Goal: Task Accomplishment & Management: Manage account settings

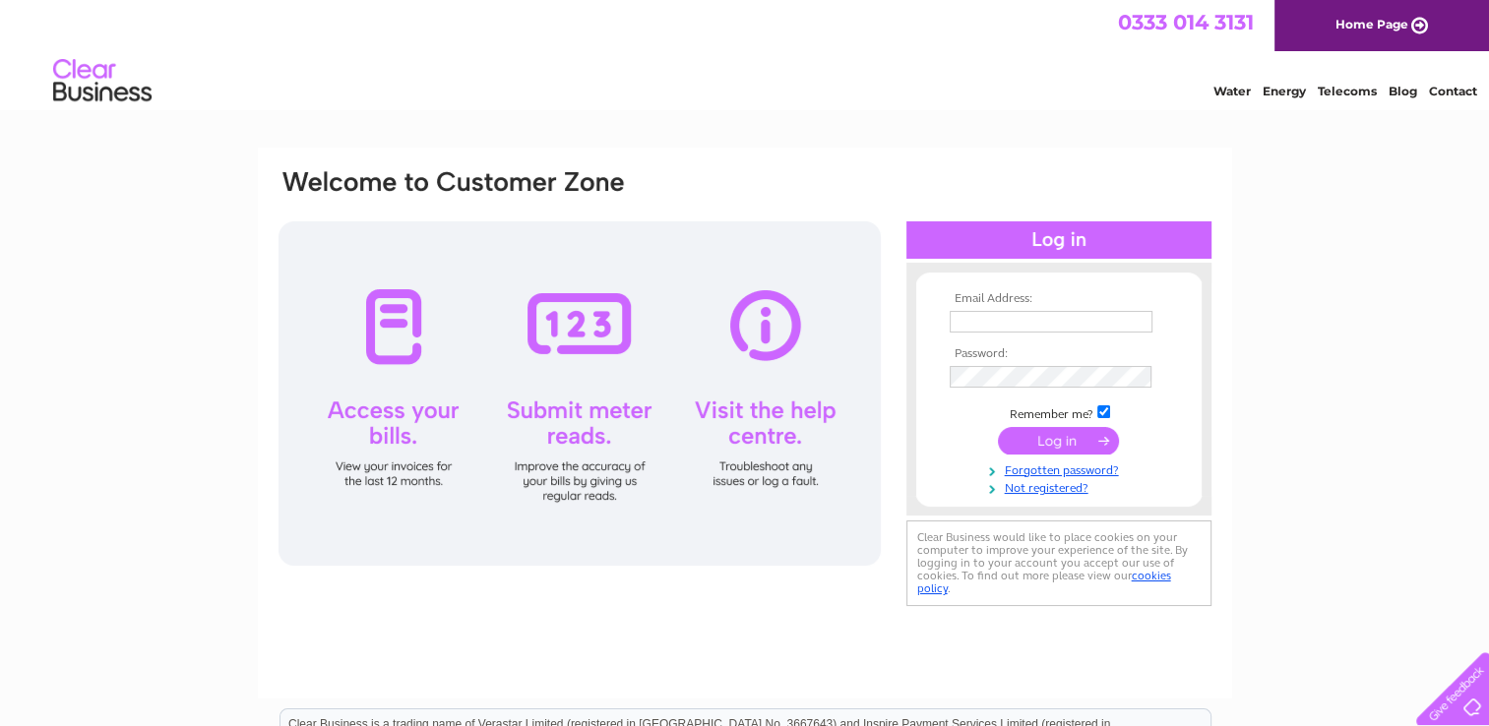
type input "[EMAIL_ADDRESS][DOMAIN_NAME]"
click at [1070, 439] on input "submit" at bounding box center [1058, 441] width 121 height 28
click at [1070, 441] on input "submit" at bounding box center [1058, 441] width 121 height 28
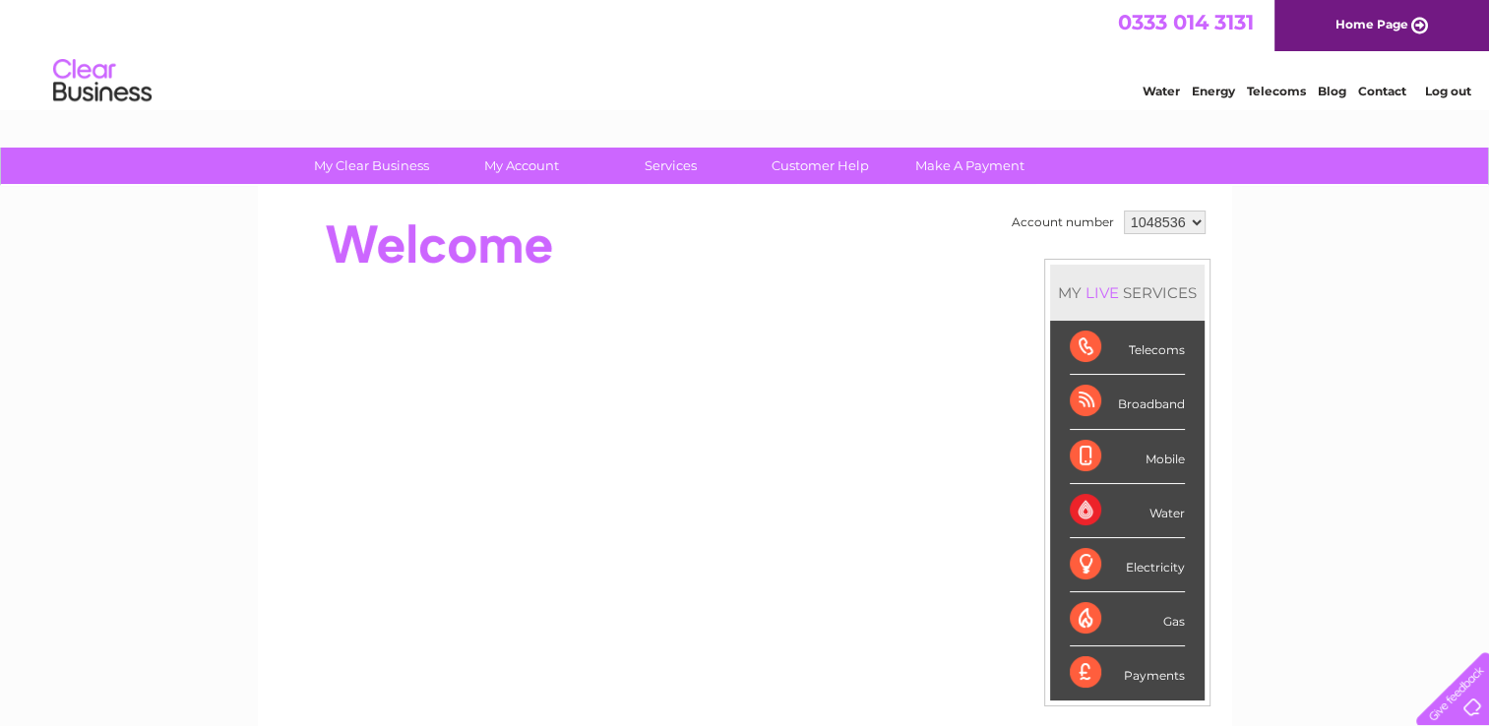
click at [1145, 356] on div "Telecoms" at bounding box center [1127, 348] width 115 height 54
click at [1084, 345] on div "Telecoms" at bounding box center [1127, 348] width 115 height 54
drag, startPoint x: 1084, startPoint y: 345, endPoint x: 1161, endPoint y: 360, distance: 78.2
click at [1161, 360] on div "Telecoms" at bounding box center [1127, 348] width 115 height 54
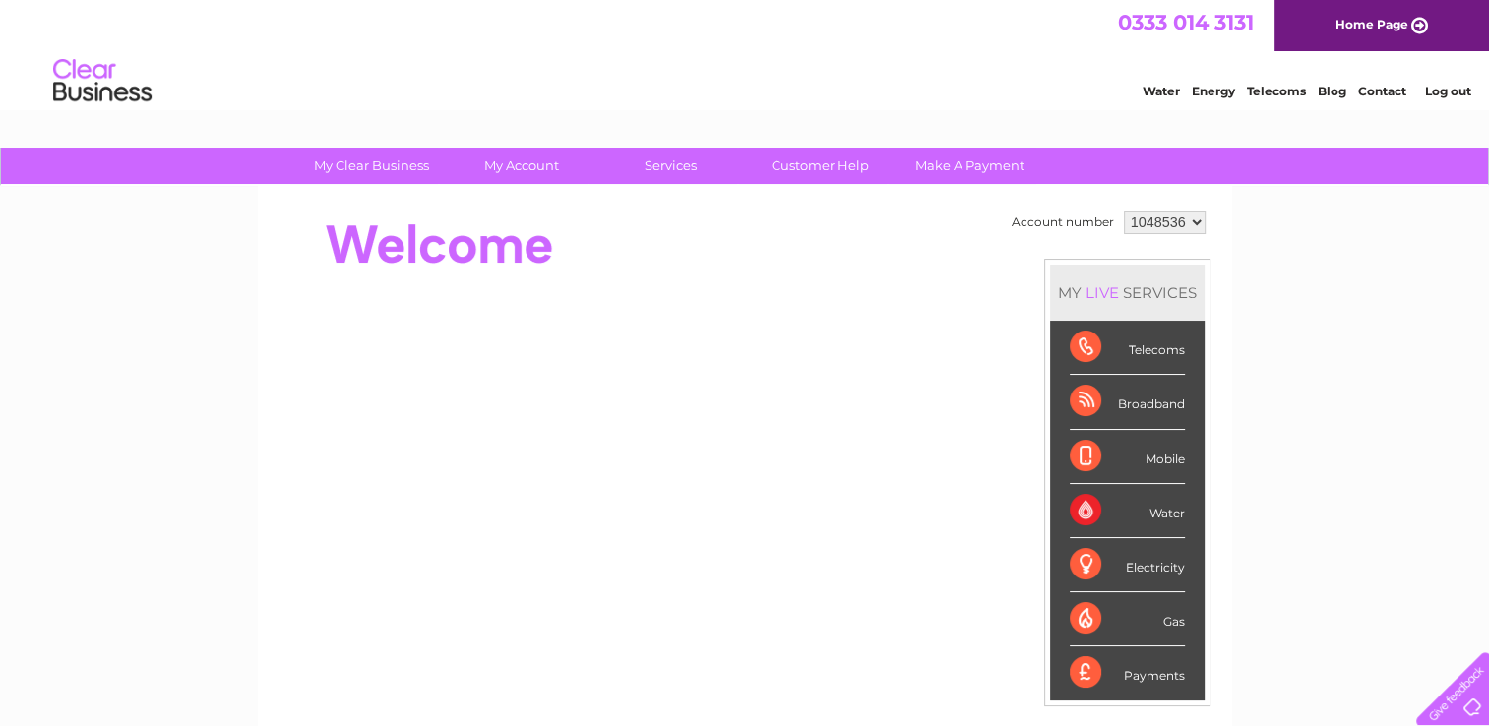
click at [1161, 344] on div "Telecoms" at bounding box center [1127, 348] width 115 height 54
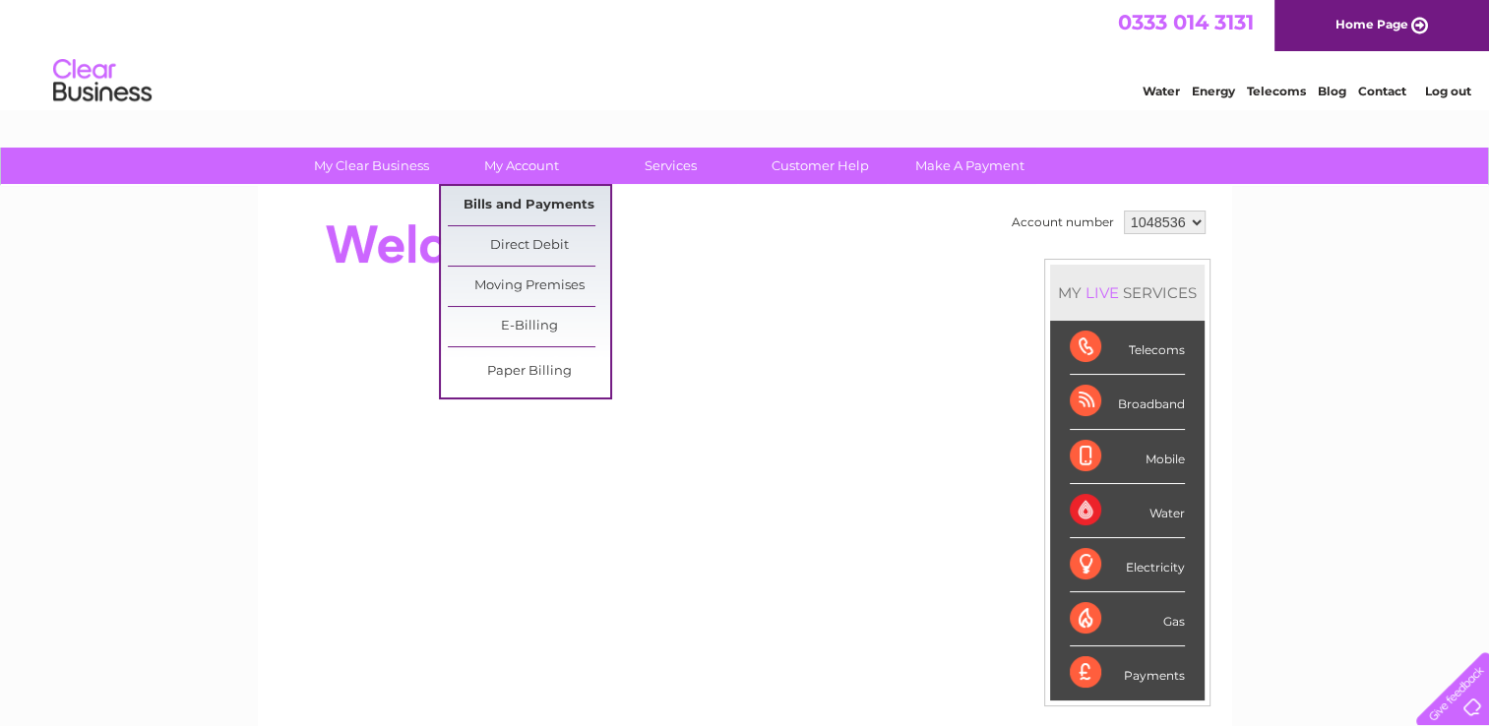
click at [512, 211] on link "Bills and Payments" at bounding box center [529, 205] width 162 height 39
click at [512, 205] on link "Bills and Payments" at bounding box center [529, 205] width 162 height 39
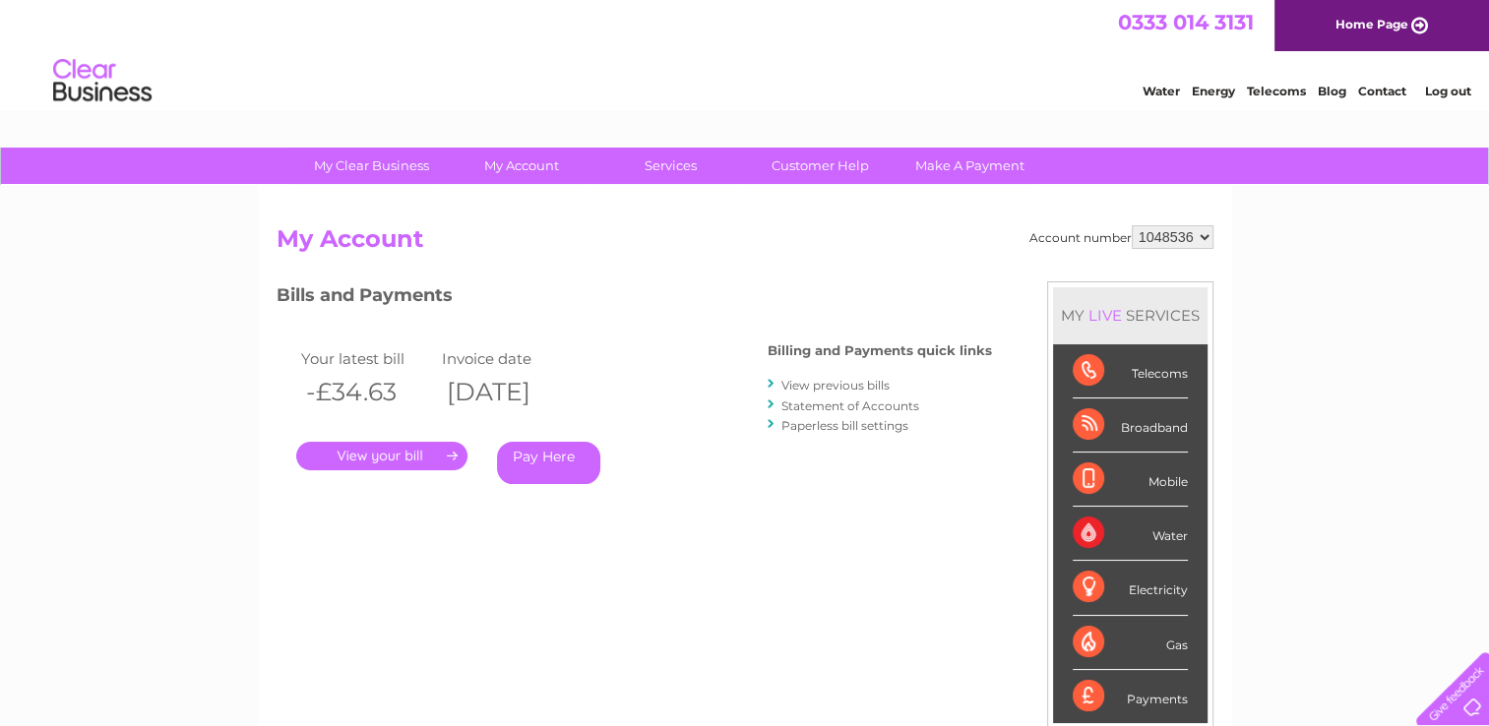
click at [844, 387] on link "View previous bills" at bounding box center [835, 385] width 108 height 15
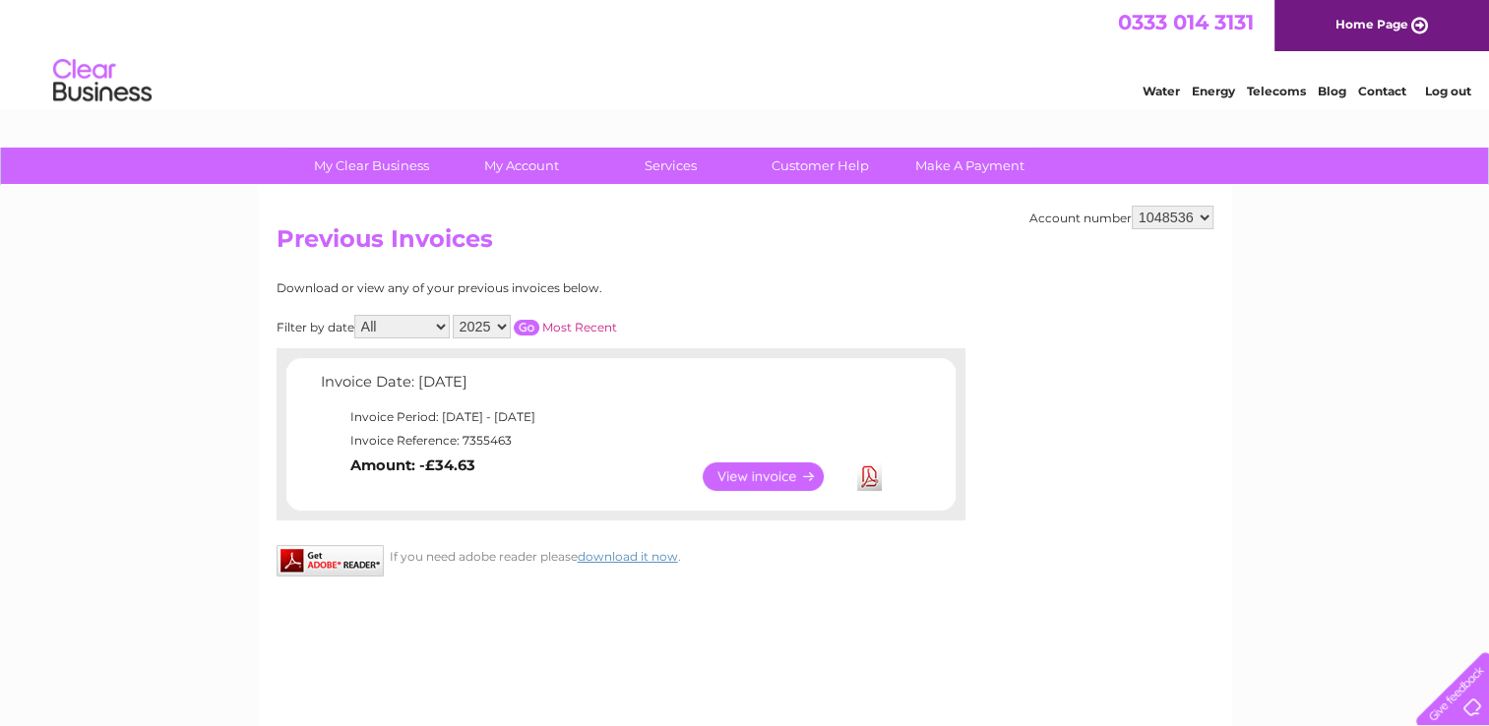
click at [498, 325] on select "2025 2024 2023 2022" at bounding box center [482, 327] width 58 height 24
select select "2024"
click at [455, 315] on select "2025 2024 2023 2022" at bounding box center [482, 327] width 58 height 24
click at [530, 325] on input "button" at bounding box center [527, 328] width 26 height 16
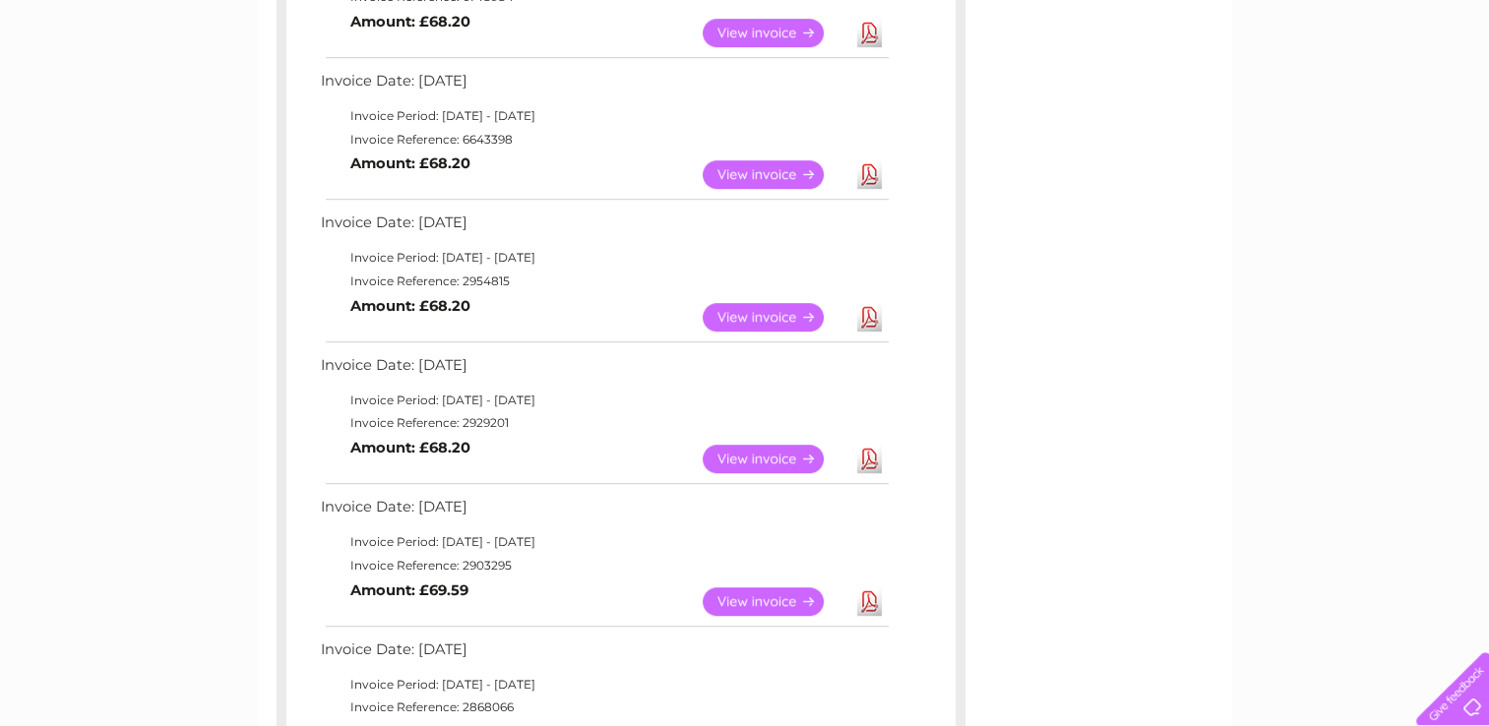
scroll to position [1126, 0]
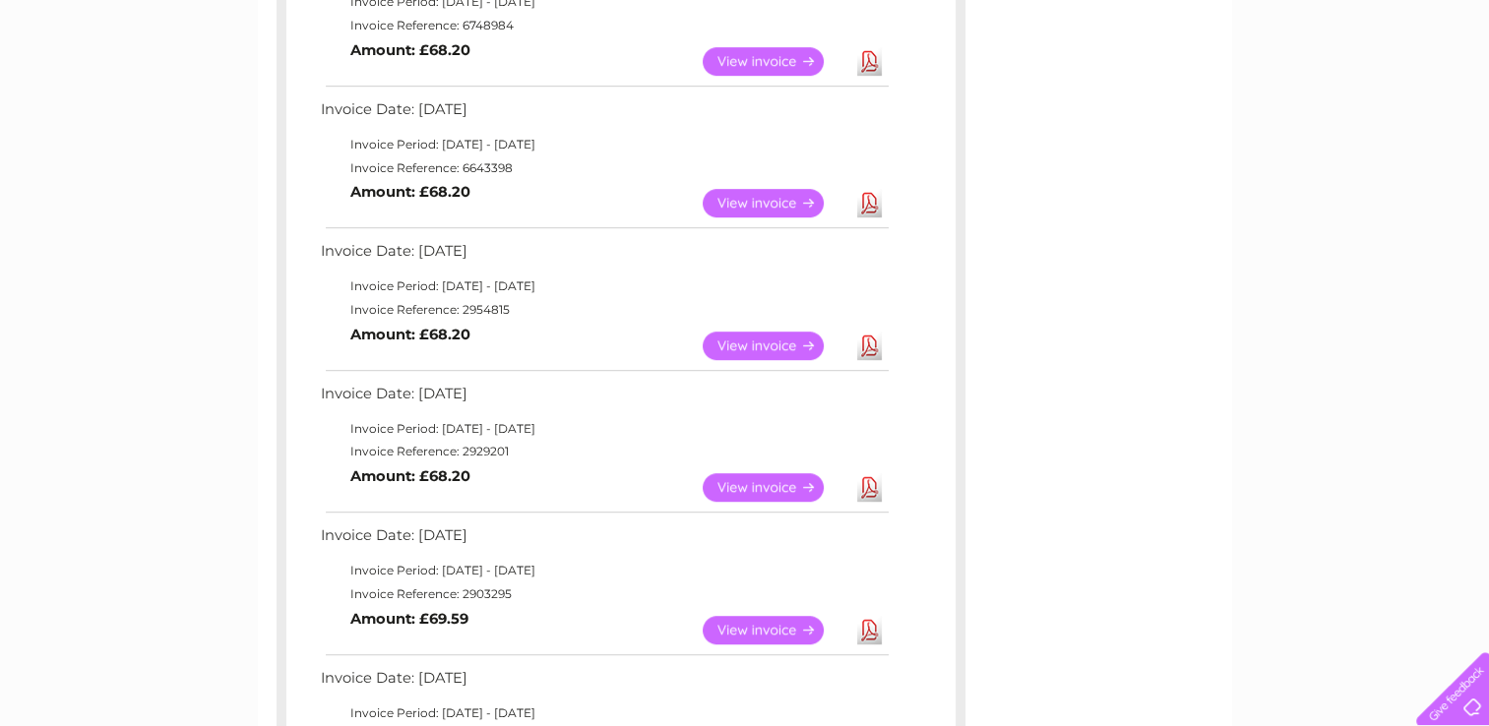
click at [776, 490] on link "View" at bounding box center [775, 487] width 145 height 29
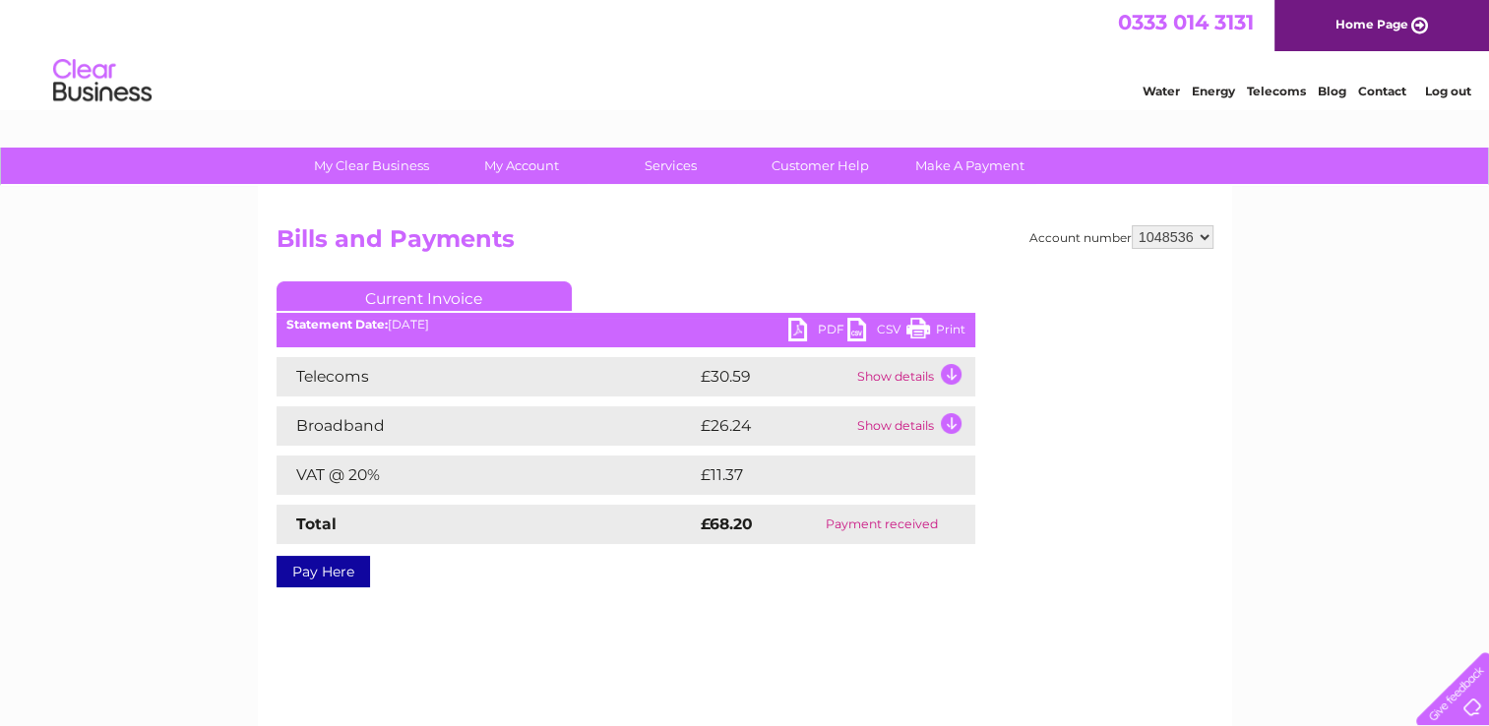
click at [938, 333] on link "Print" at bounding box center [935, 332] width 59 height 29
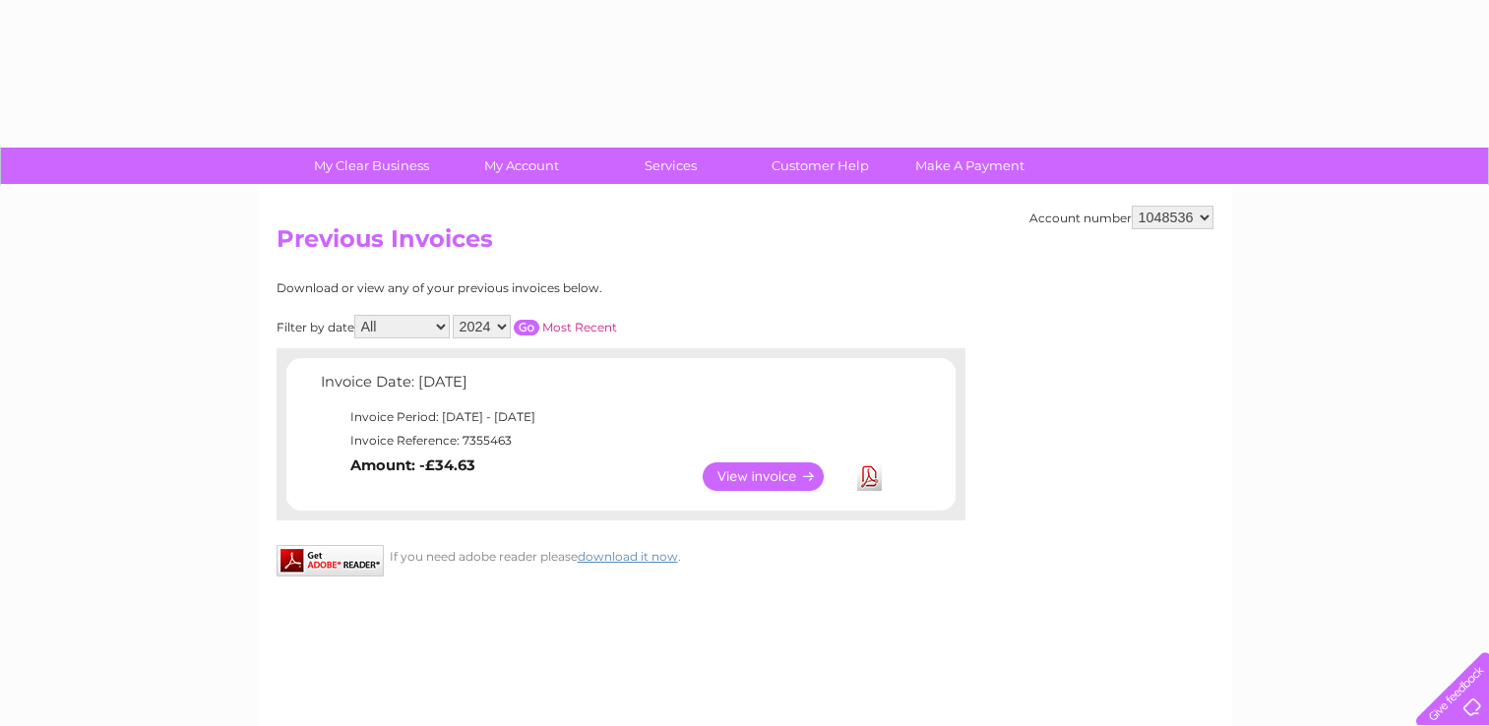
select select "2024"
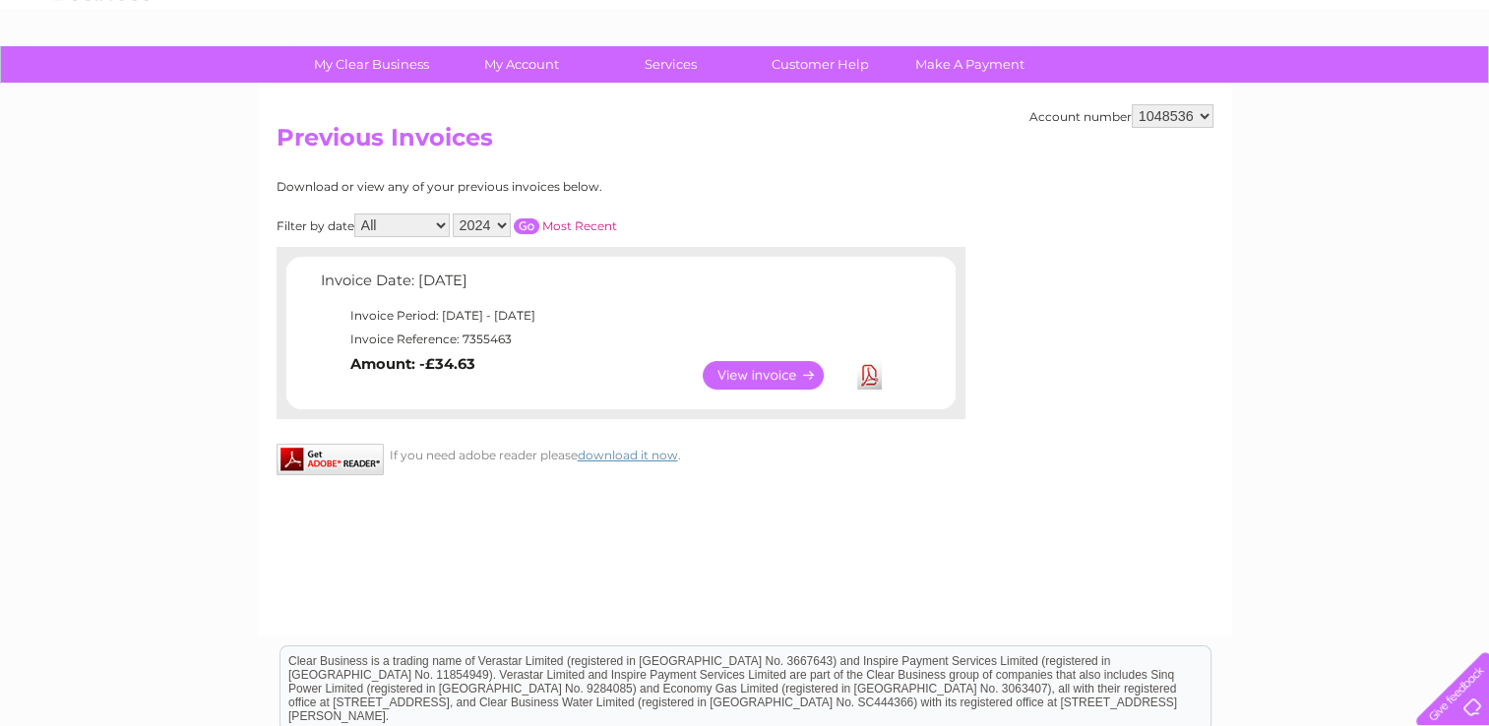
scroll to position [95, 0]
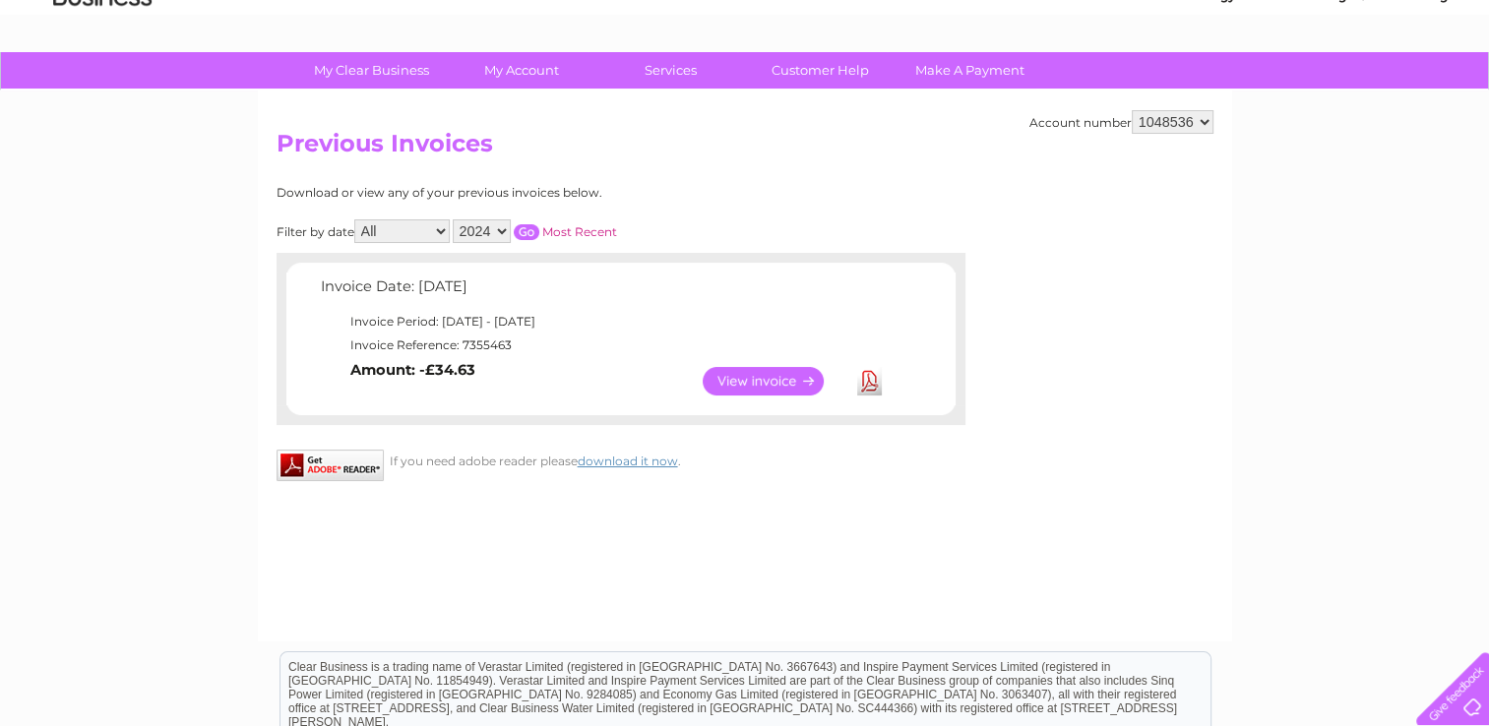
click at [526, 233] on input "button" at bounding box center [527, 232] width 26 height 16
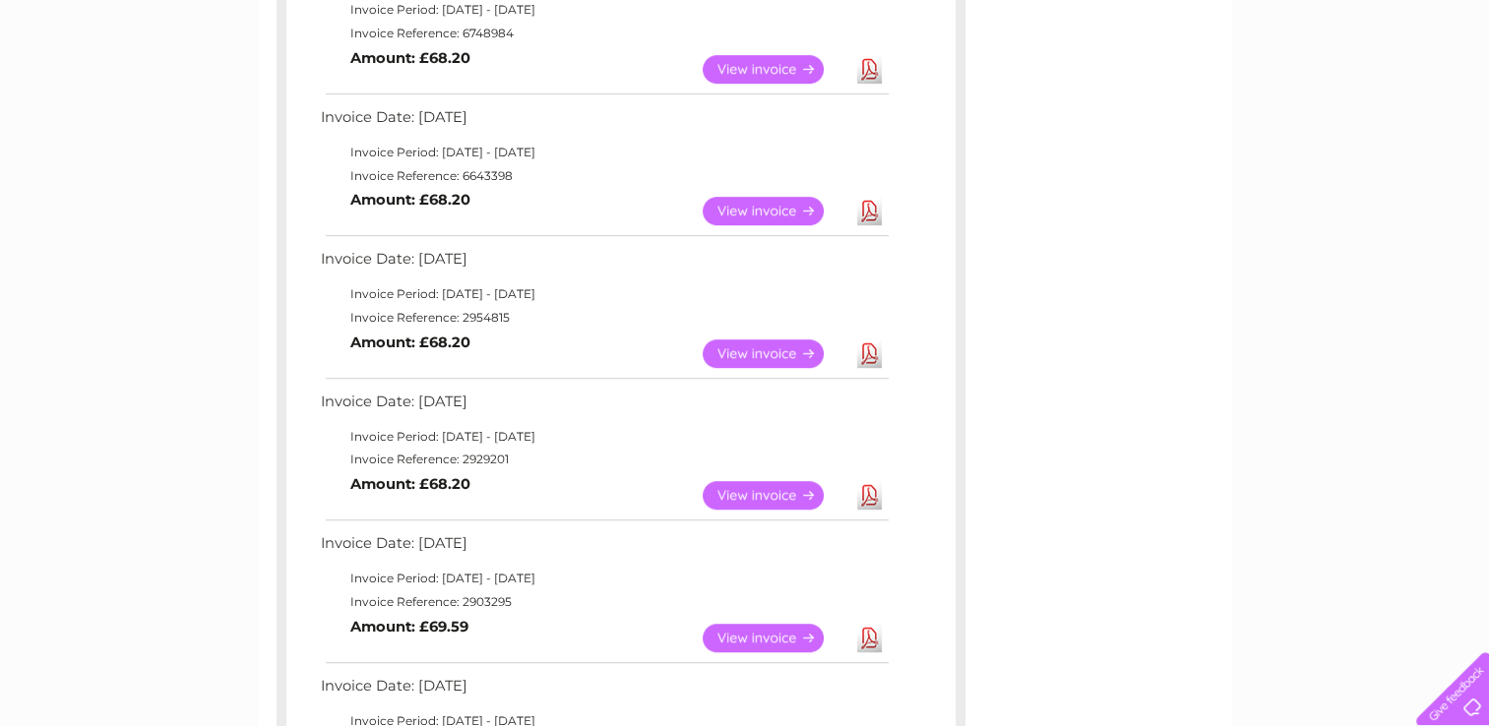
scroll to position [1110, 0]
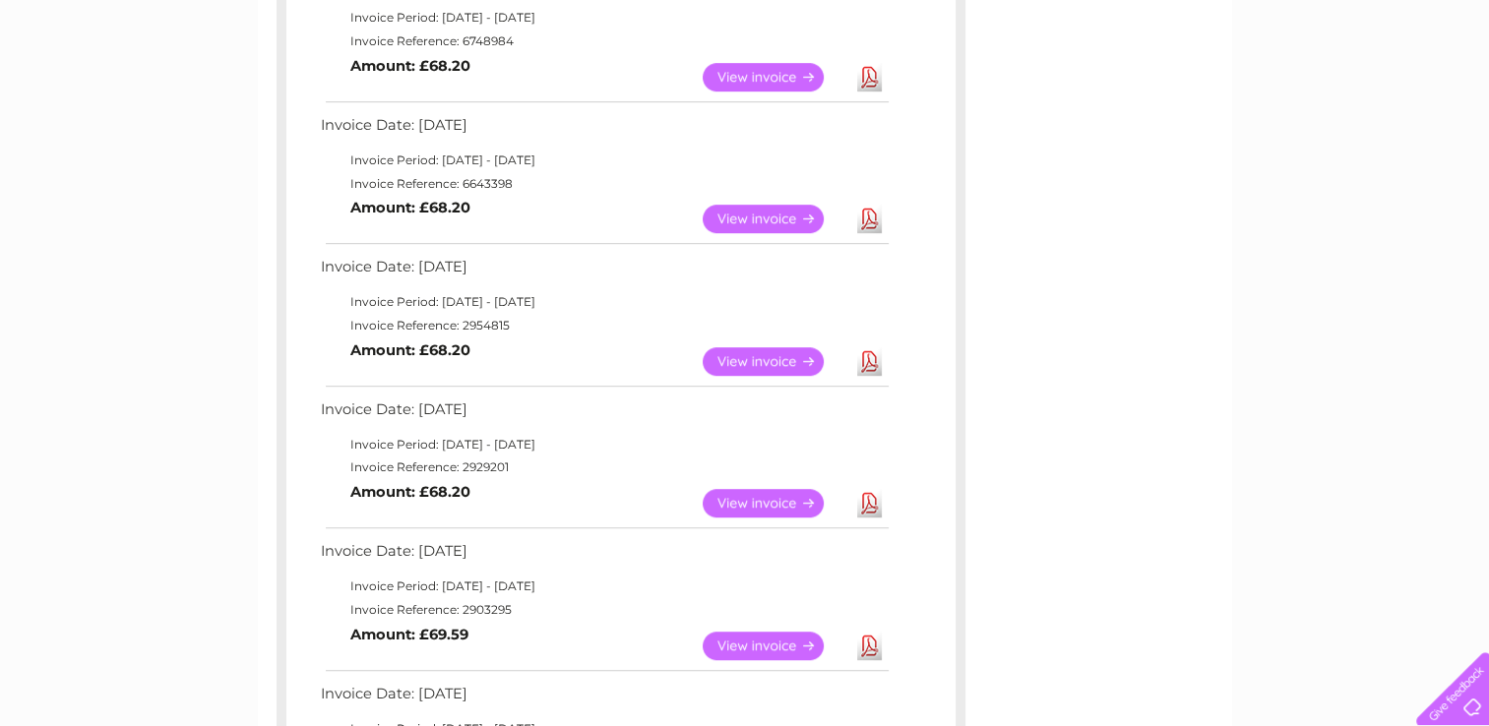
click at [796, 364] on link "View" at bounding box center [775, 361] width 145 height 29
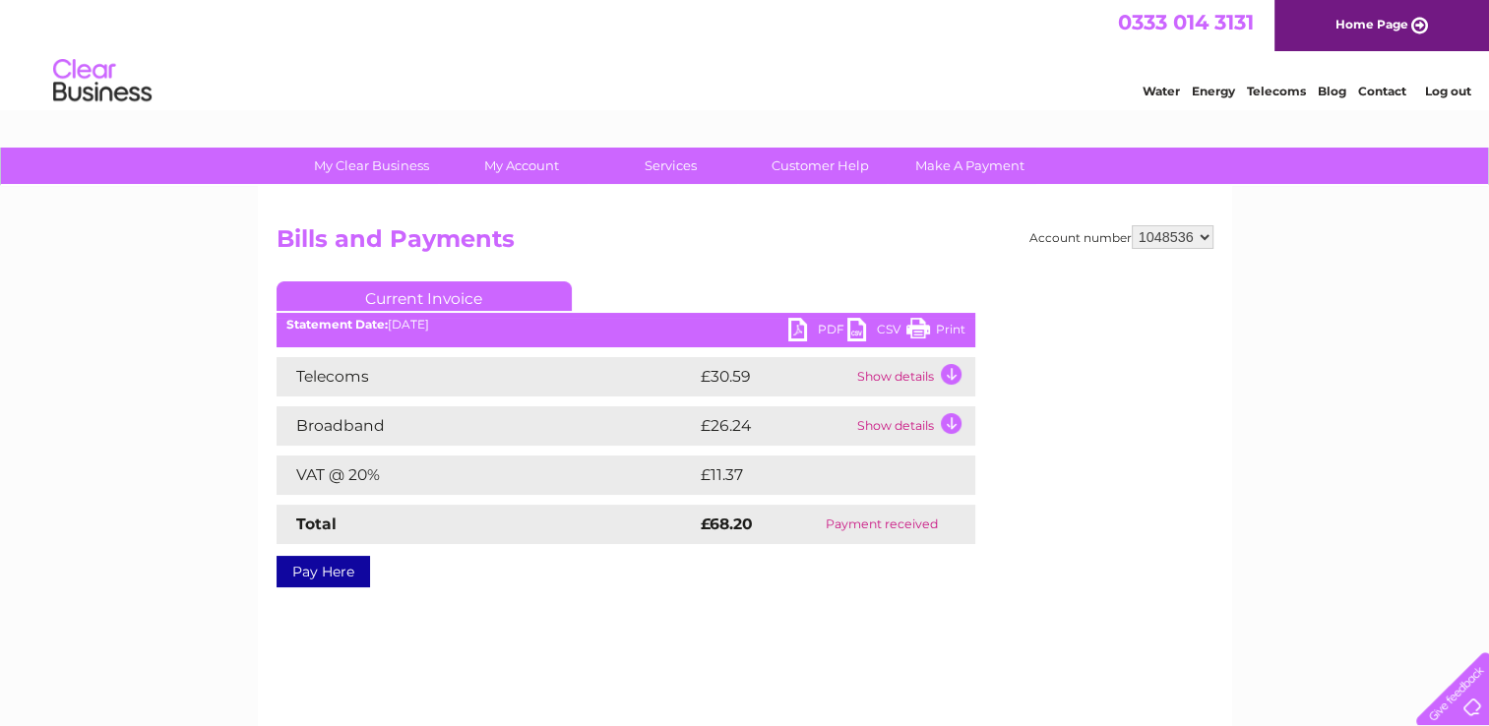
click at [896, 230] on h2 "Bills and Payments" at bounding box center [744, 243] width 937 height 37
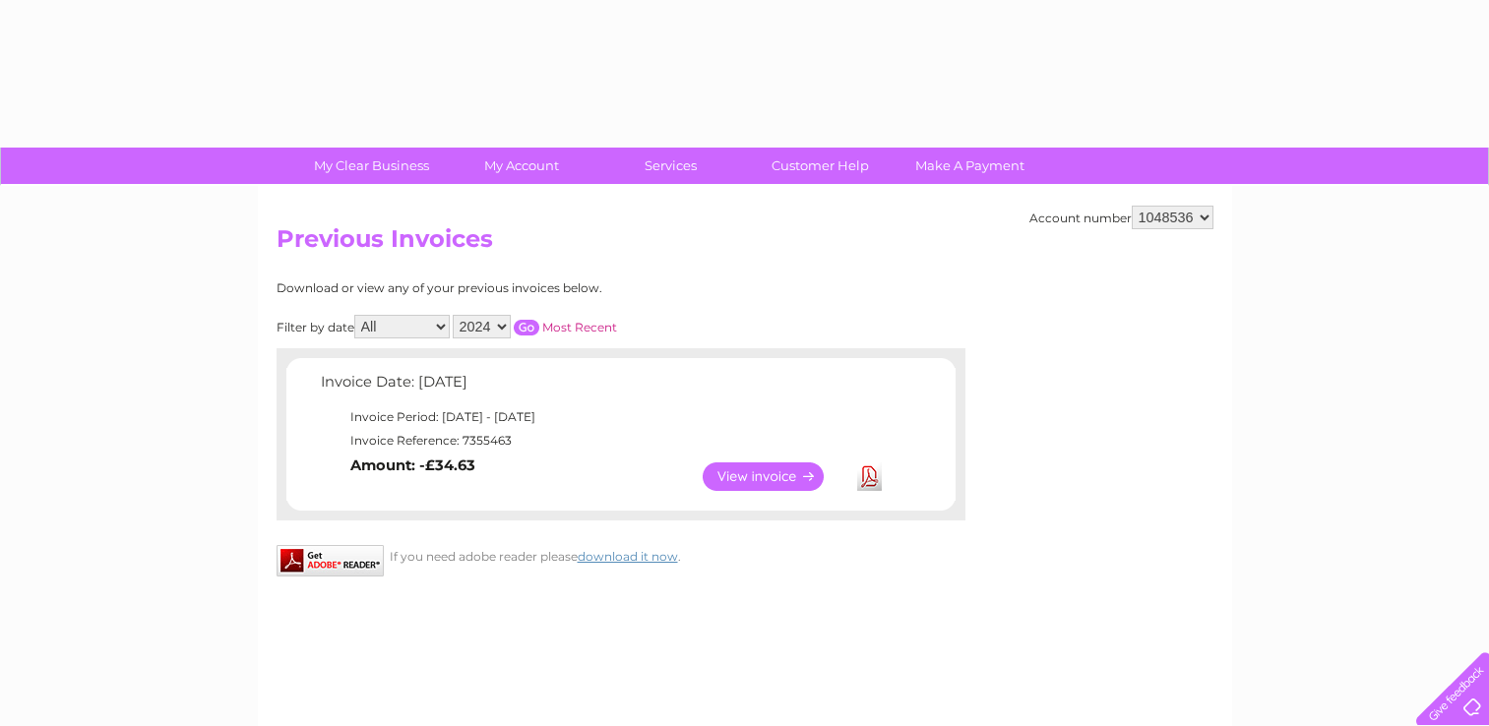
select select "2024"
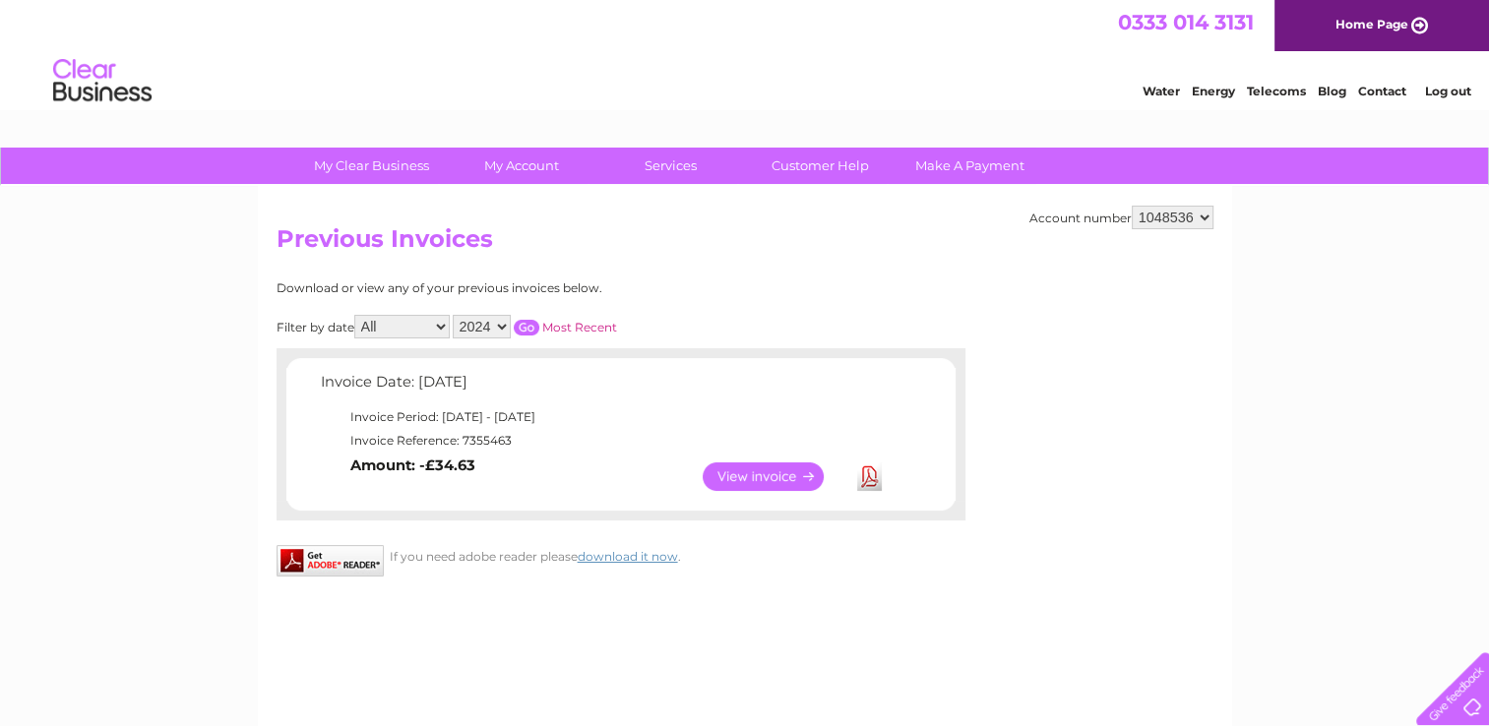
click at [535, 325] on input "button" at bounding box center [527, 328] width 26 height 16
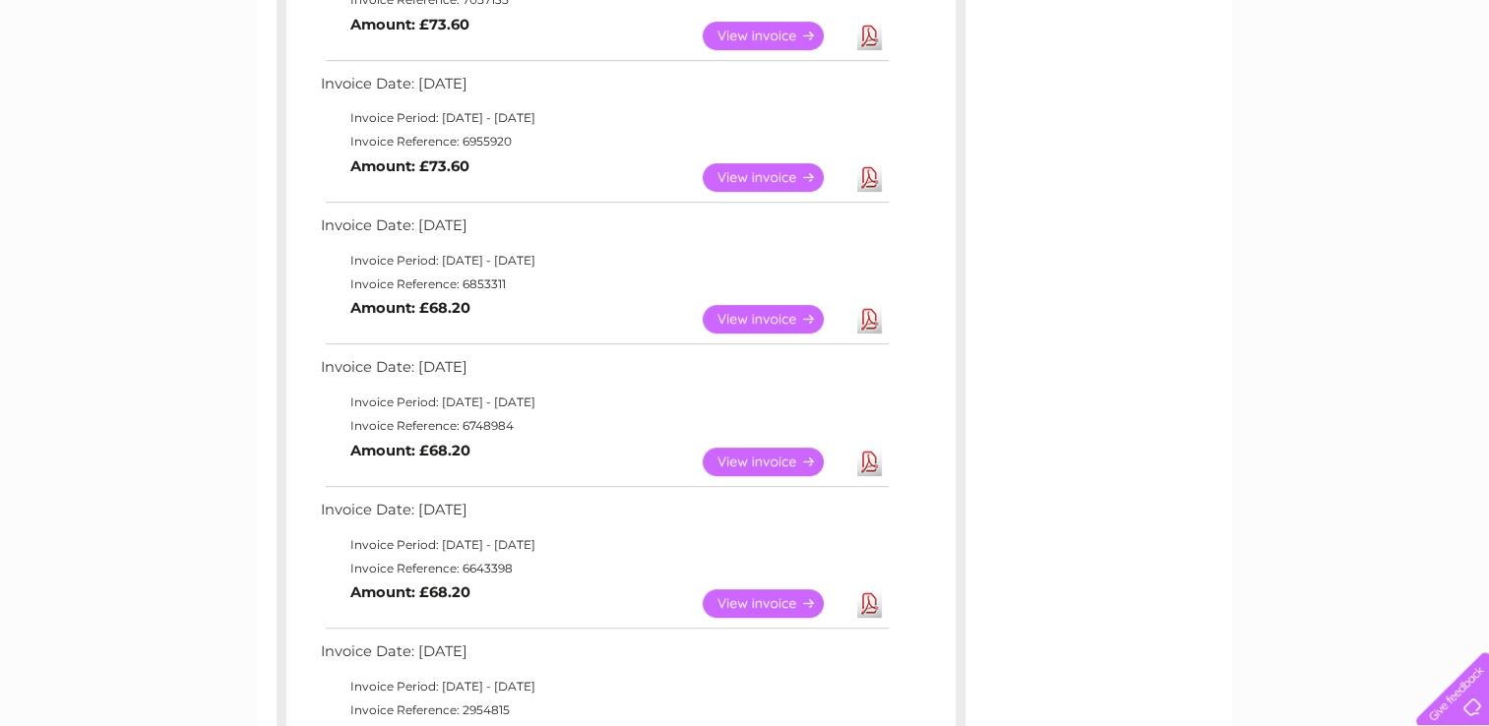
scroll to position [766, 0]
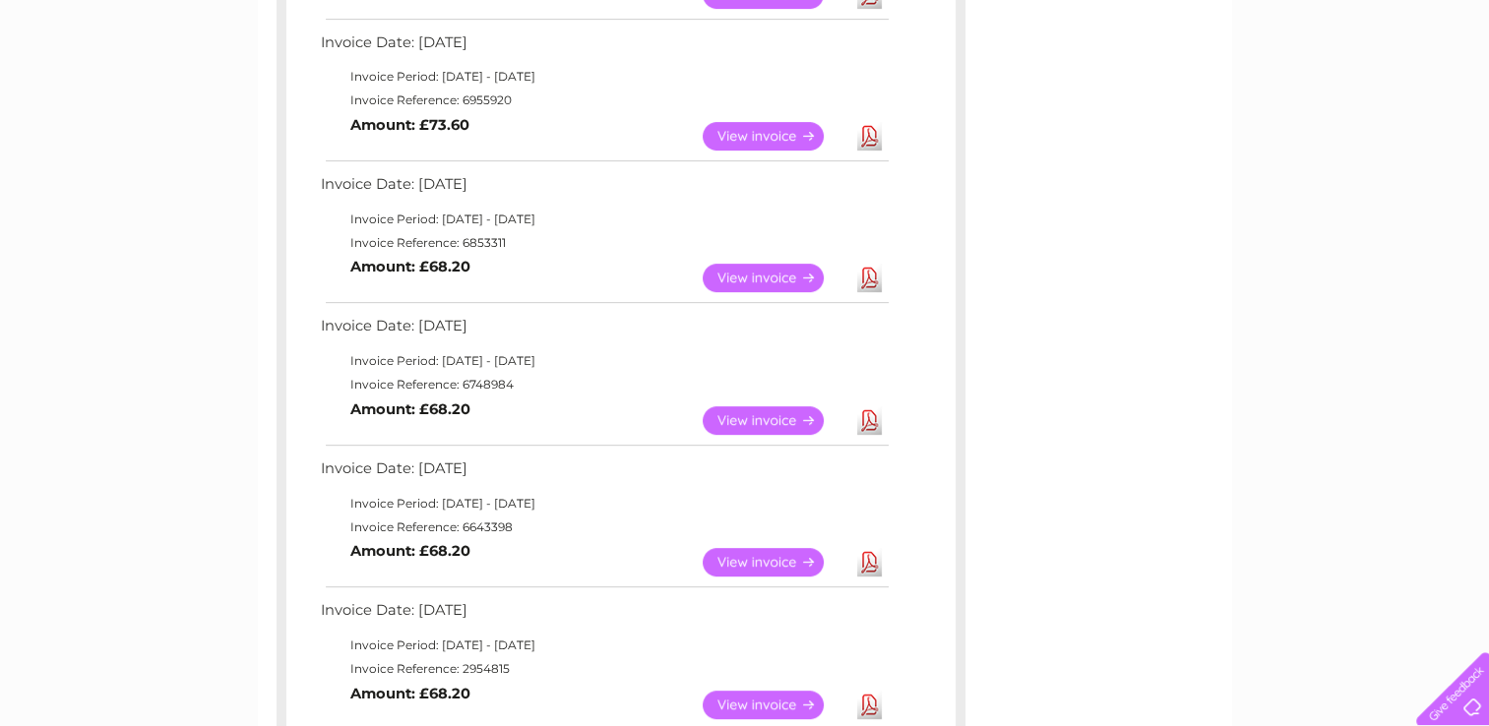
click at [789, 411] on link "View" at bounding box center [775, 420] width 145 height 29
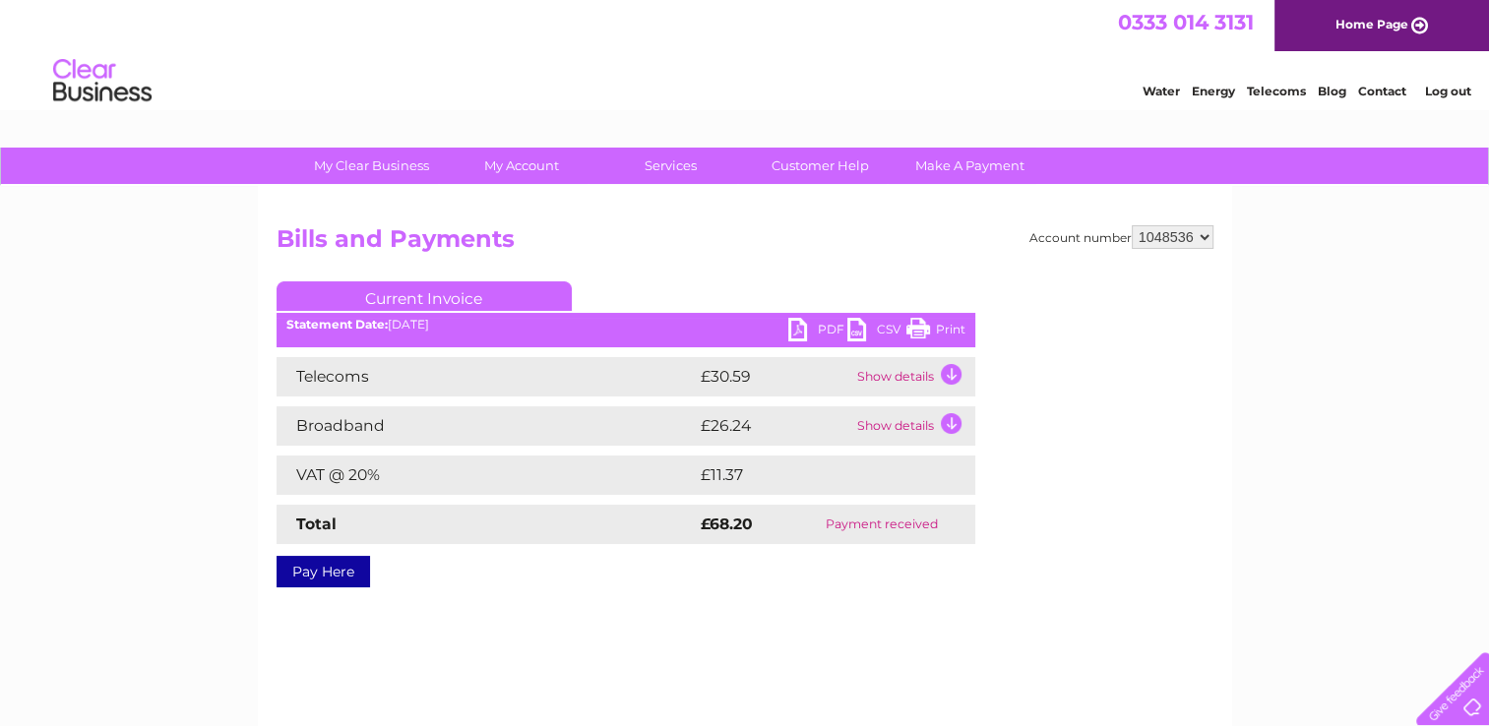
click at [936, 325] on link "Print" at bounding box center [935, 332] width 59 height 29
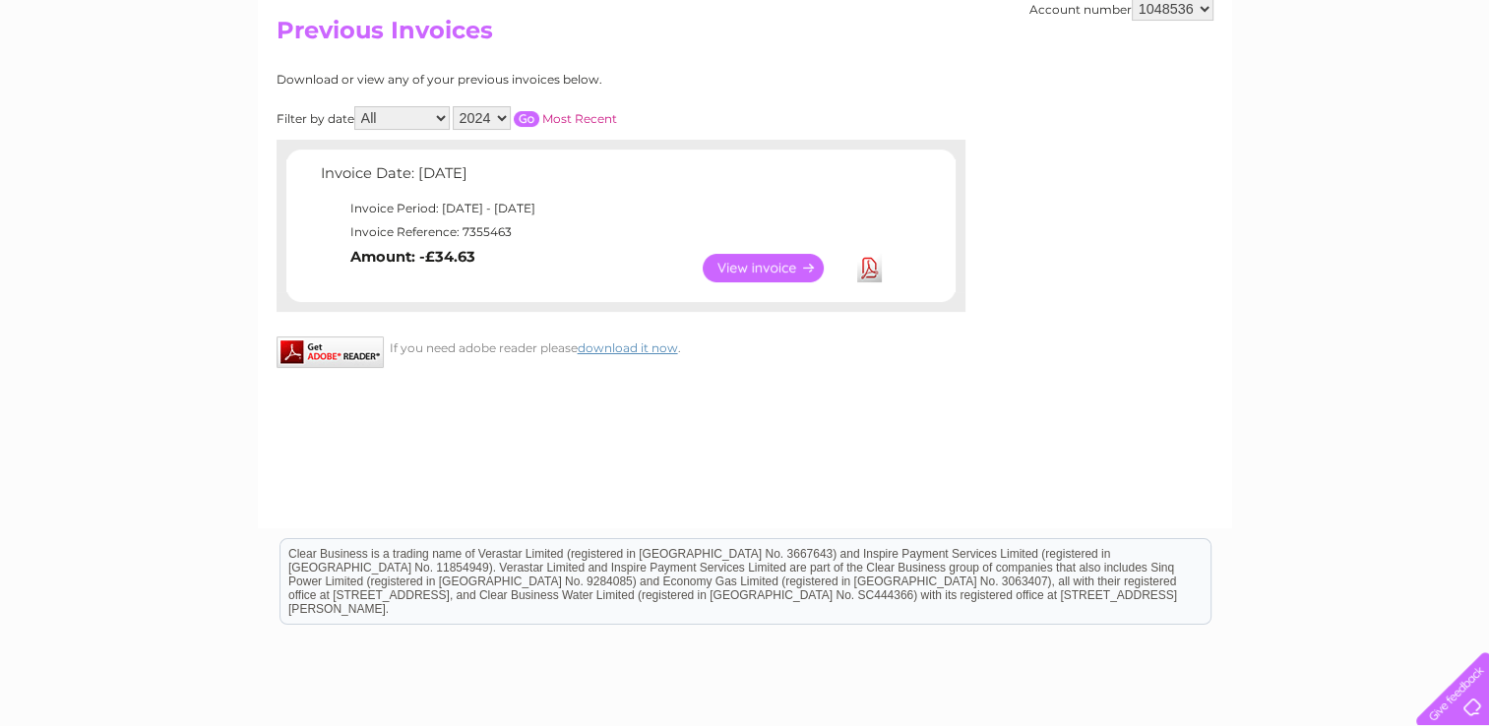
scroll to position [188, 0]
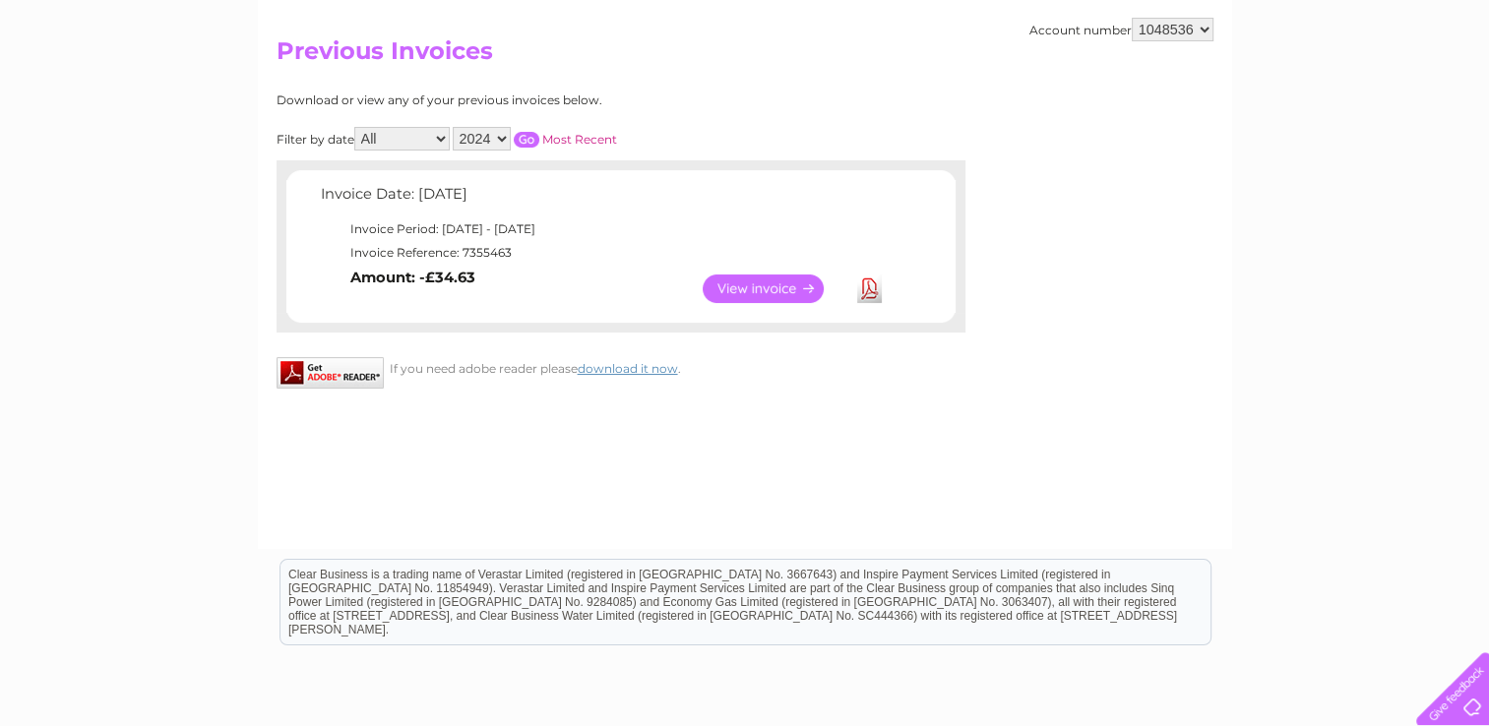
click at [496, 134] on select "2025 2024 2023 2022" at bounding box center [482, 139] width 58 height 24
click at [455, 127] on select "2025 2024 2023 2022" at bounding box center [482, 139] width 58 height 24
click at [497, 121] on div "Download or view any of your previous invoices below. Filter by date All Januar…" at bounding box center [534, 212] width 517 height 238
click at [500, 128] on select "2025 2024 2023 2022" at bounding box center [482, 139] width 58 height 24
select select "2024"
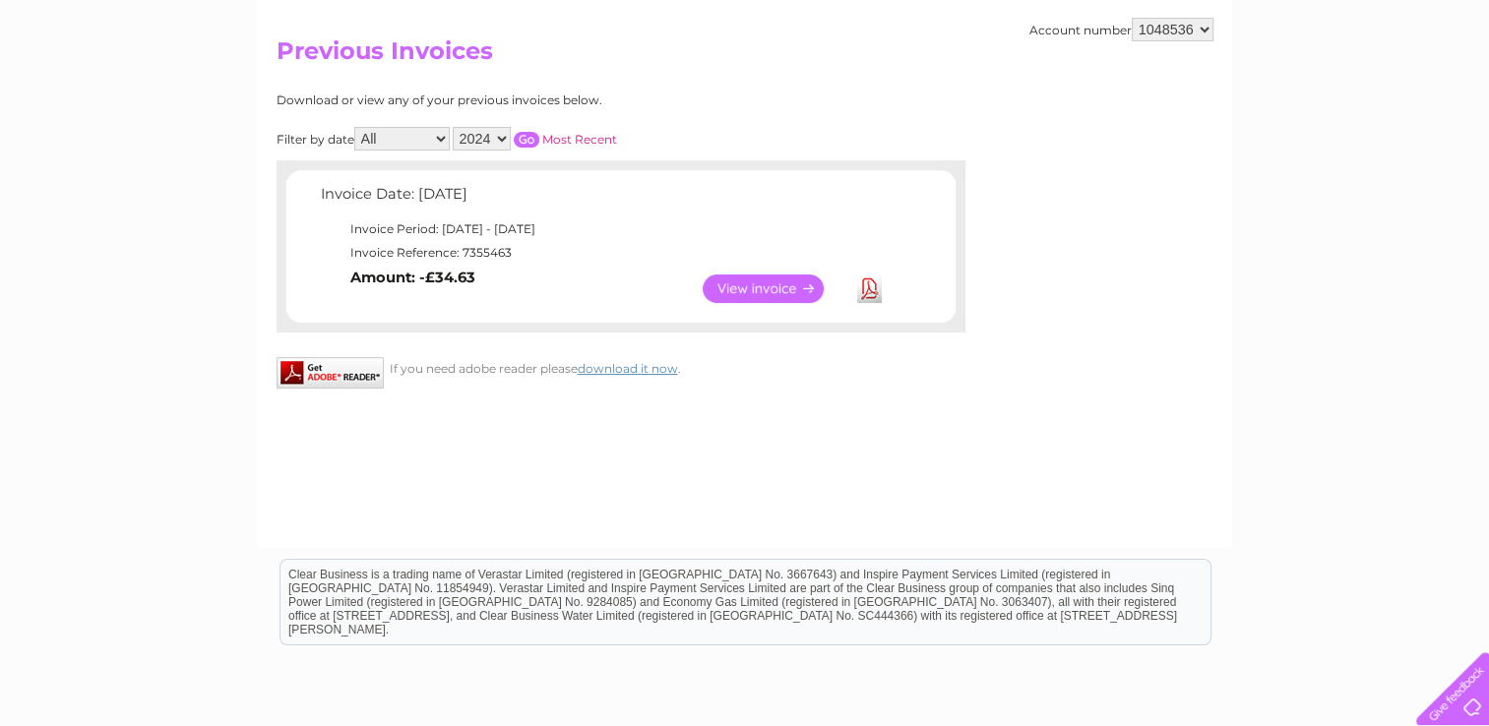
click at [455, 127] on select "2025 2024 2023 2022" at bounding box center [482, 139] width 58 height 24
click at [521, 137] on input "button" at bounding box center [527, 140] width 26 height 16
click at [535, 137] on input "button" at bounding box center [527, 140] width 26 height 16
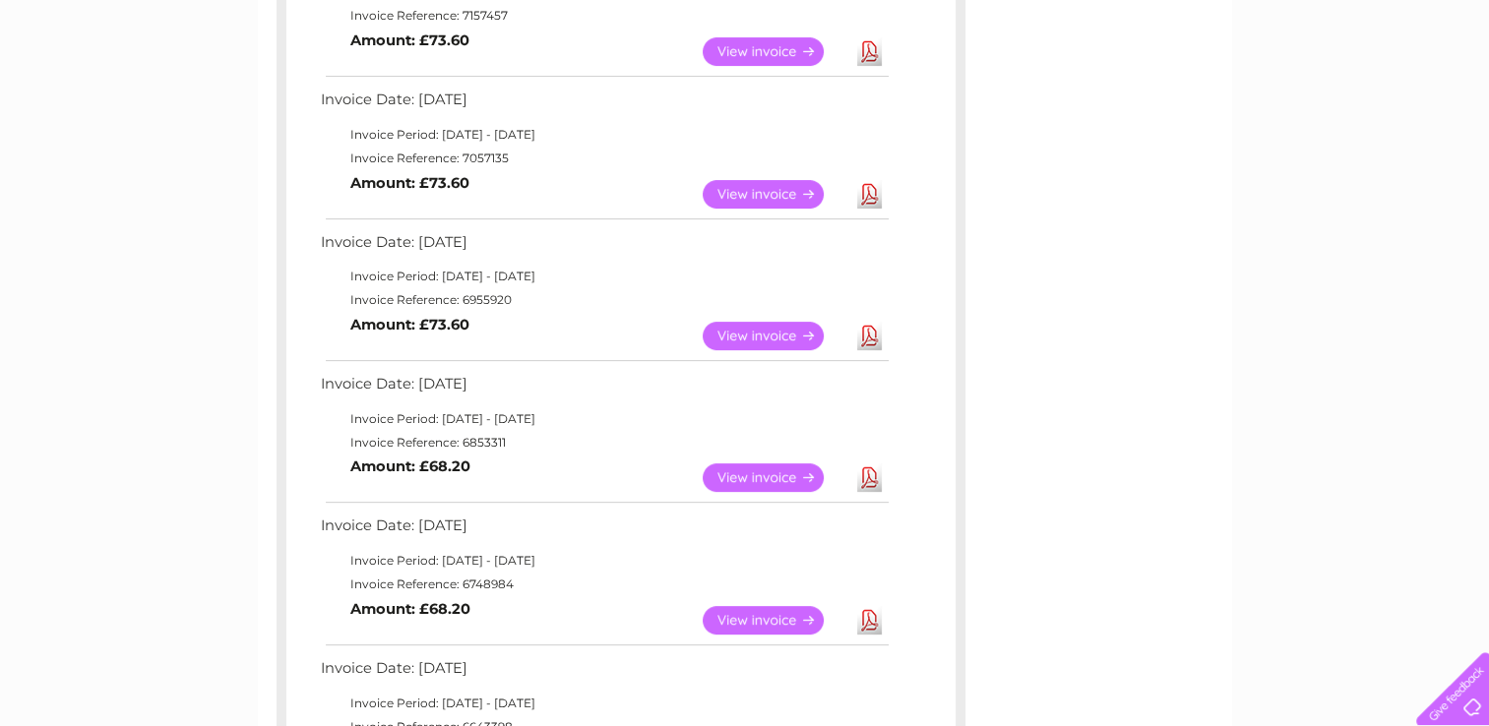
scroll to position [571, 0]
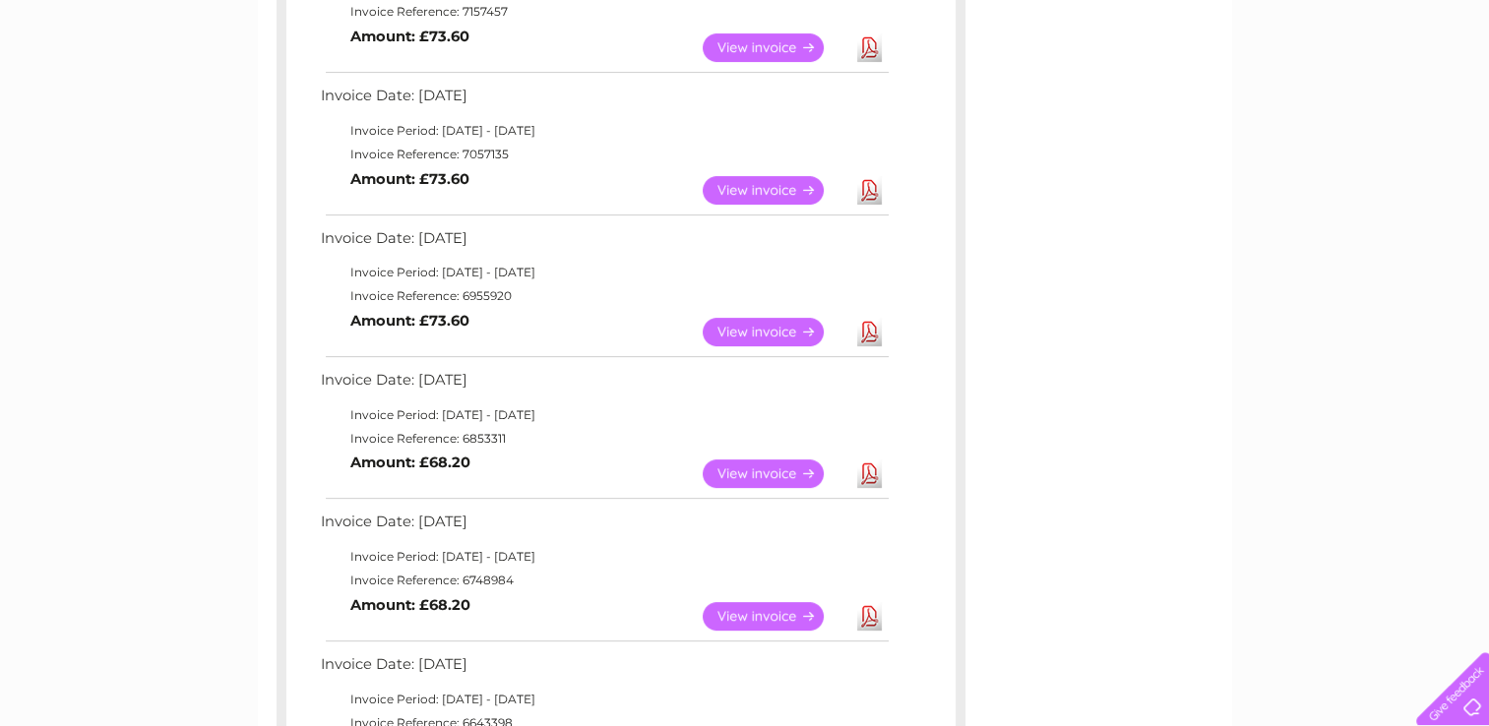
click at [779, 474] on link "View" at bounding box center [775, 473] width 145 height 29
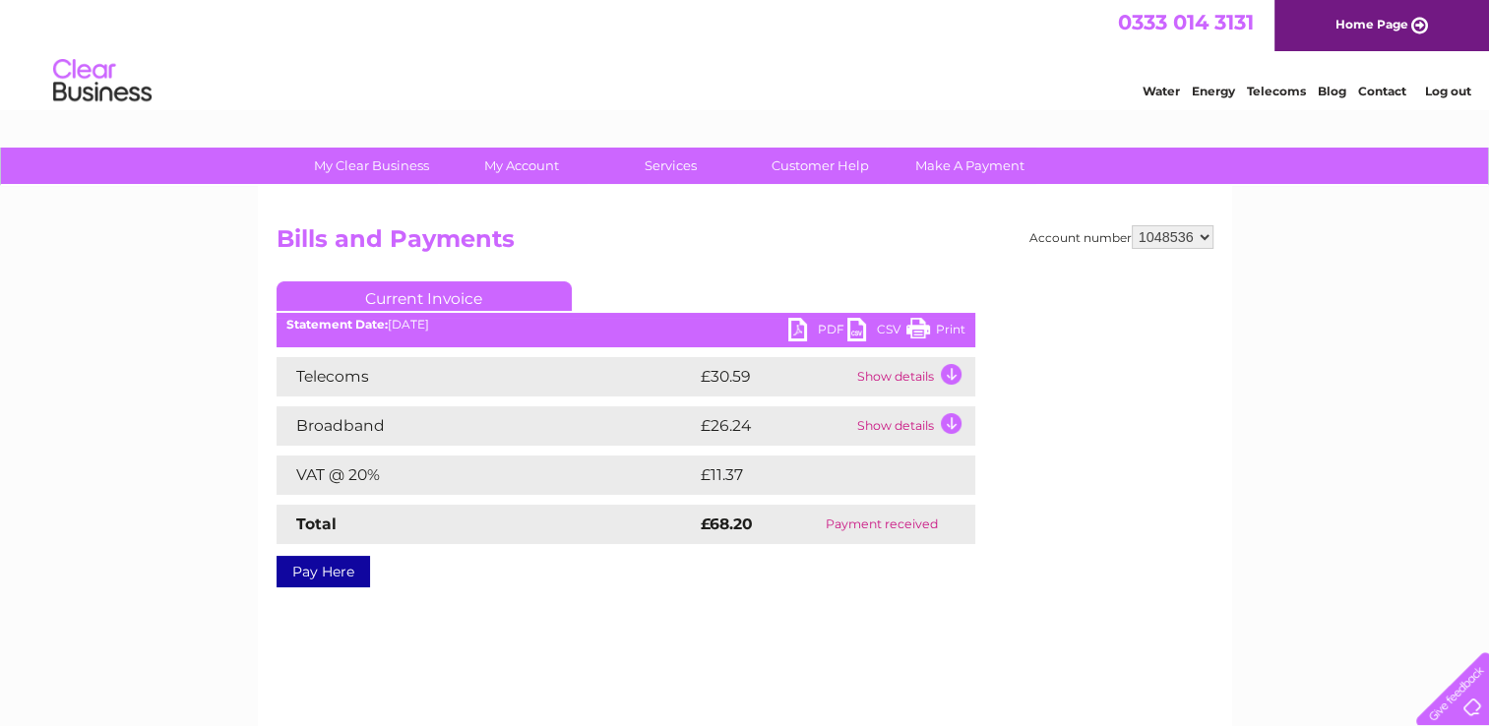
click at [939, 333] on link "Print" at bounding box center [935, 332] width 59 height 29
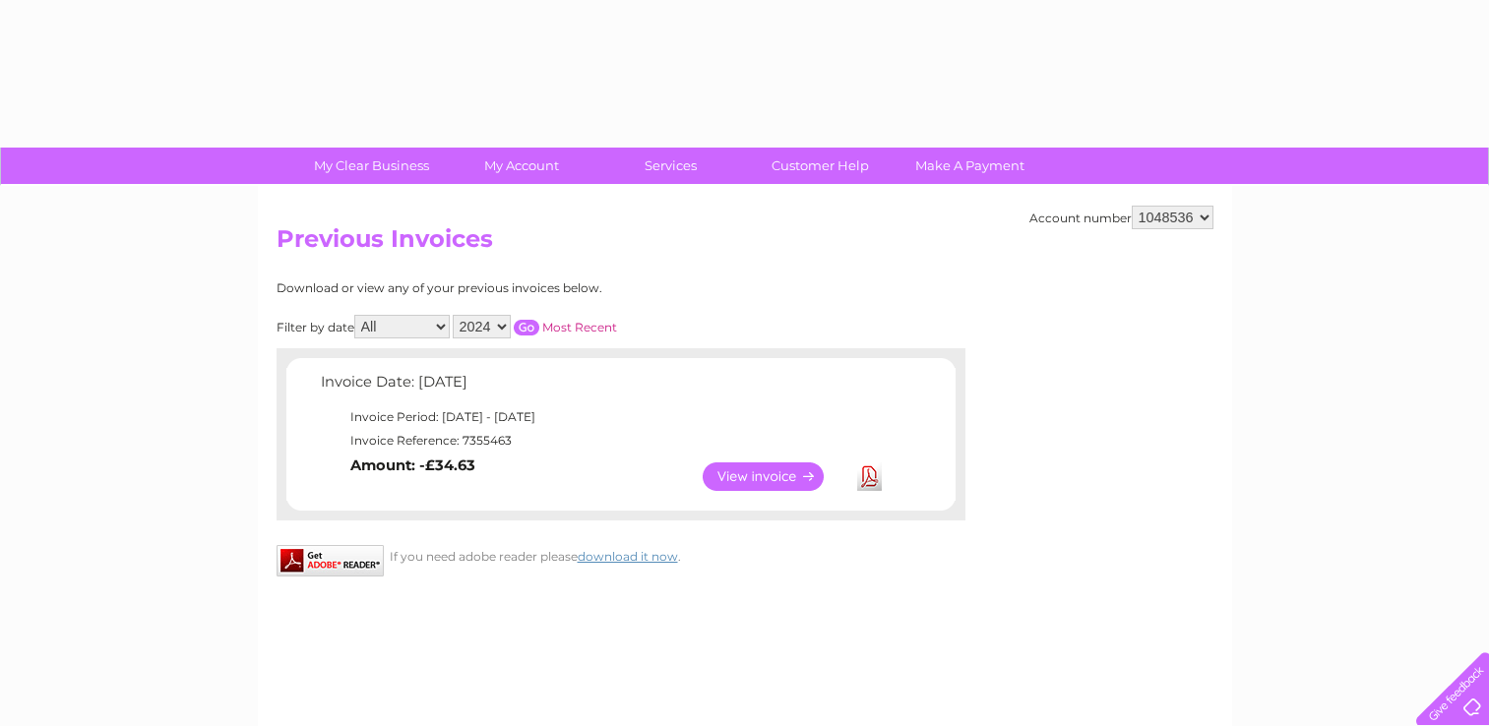
select select "2024"
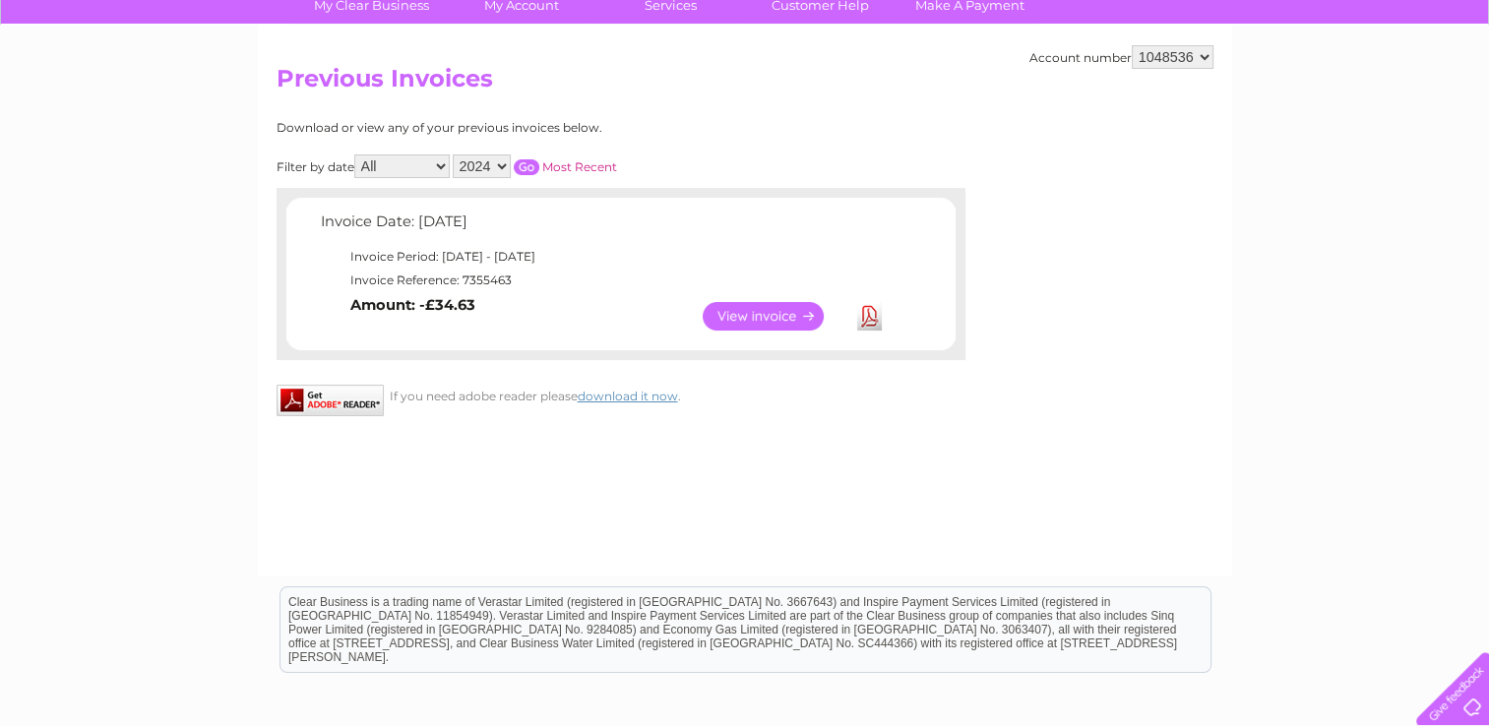
scroll to position [139, 0]
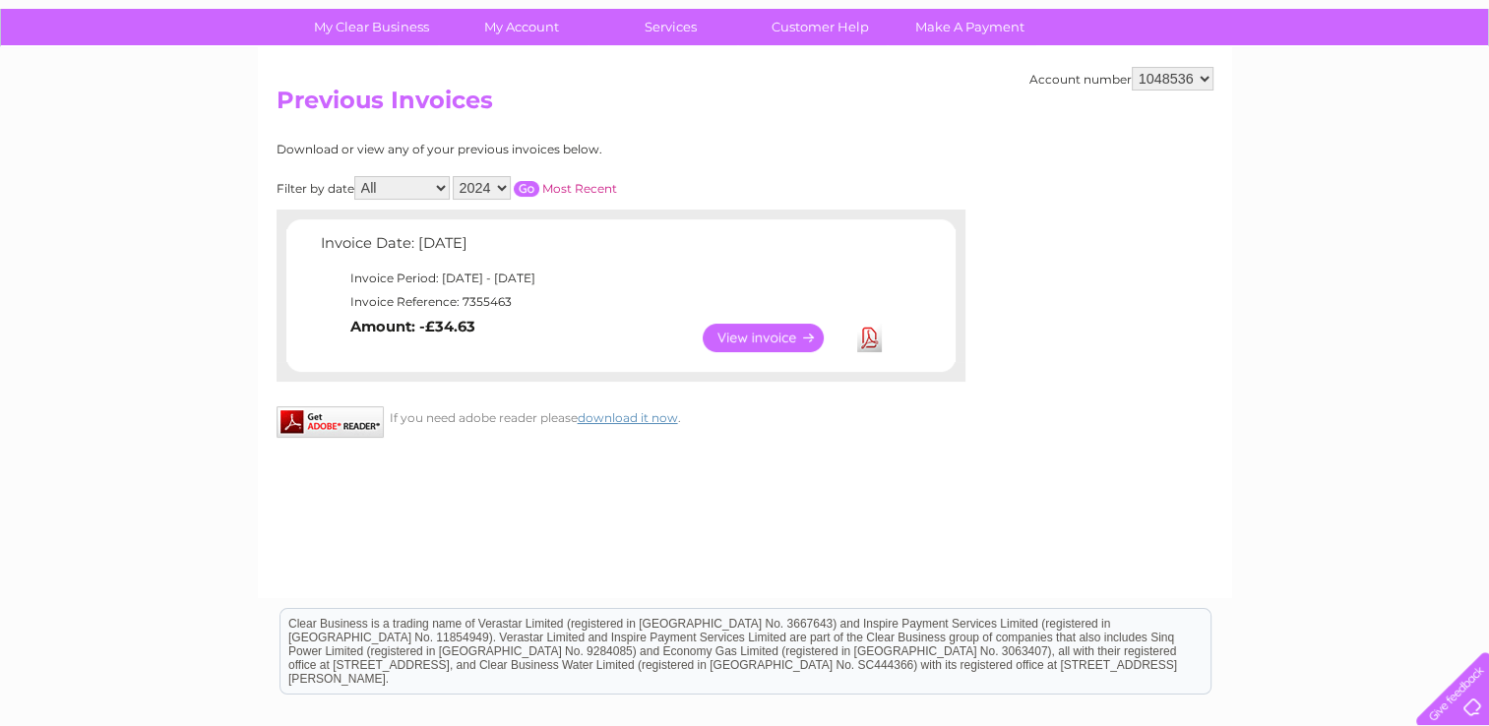
click at [495, 187] on select "2025 2024 2023 2022" at bounding box center [482, 188] width 58 height 24
click at [455, 176] on select "2025 2024 2023 2022" at bounding box center [482, 188] width 58 height 24
click at [530, 188] on input "button" at bounding box center [527, 189] width 26 height 16
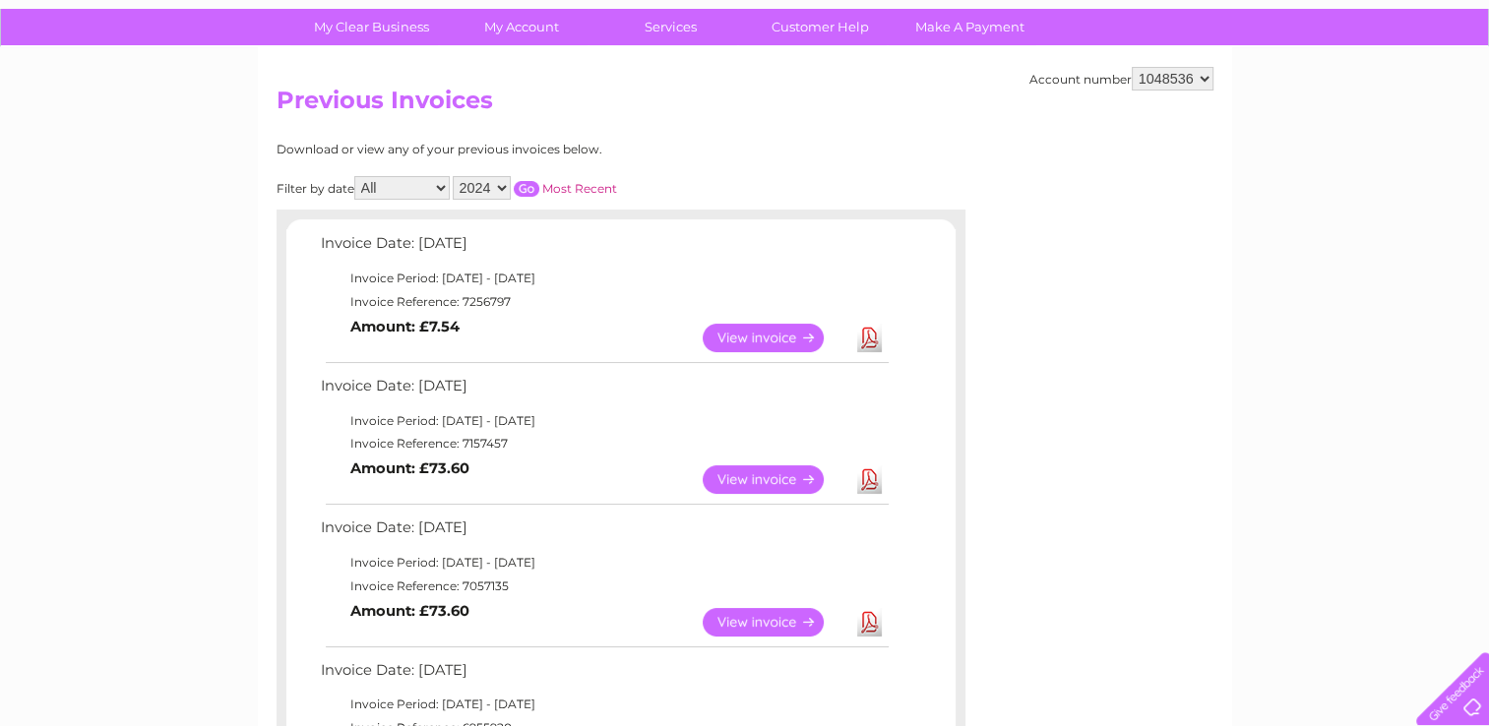
scroll to position [245, 0]
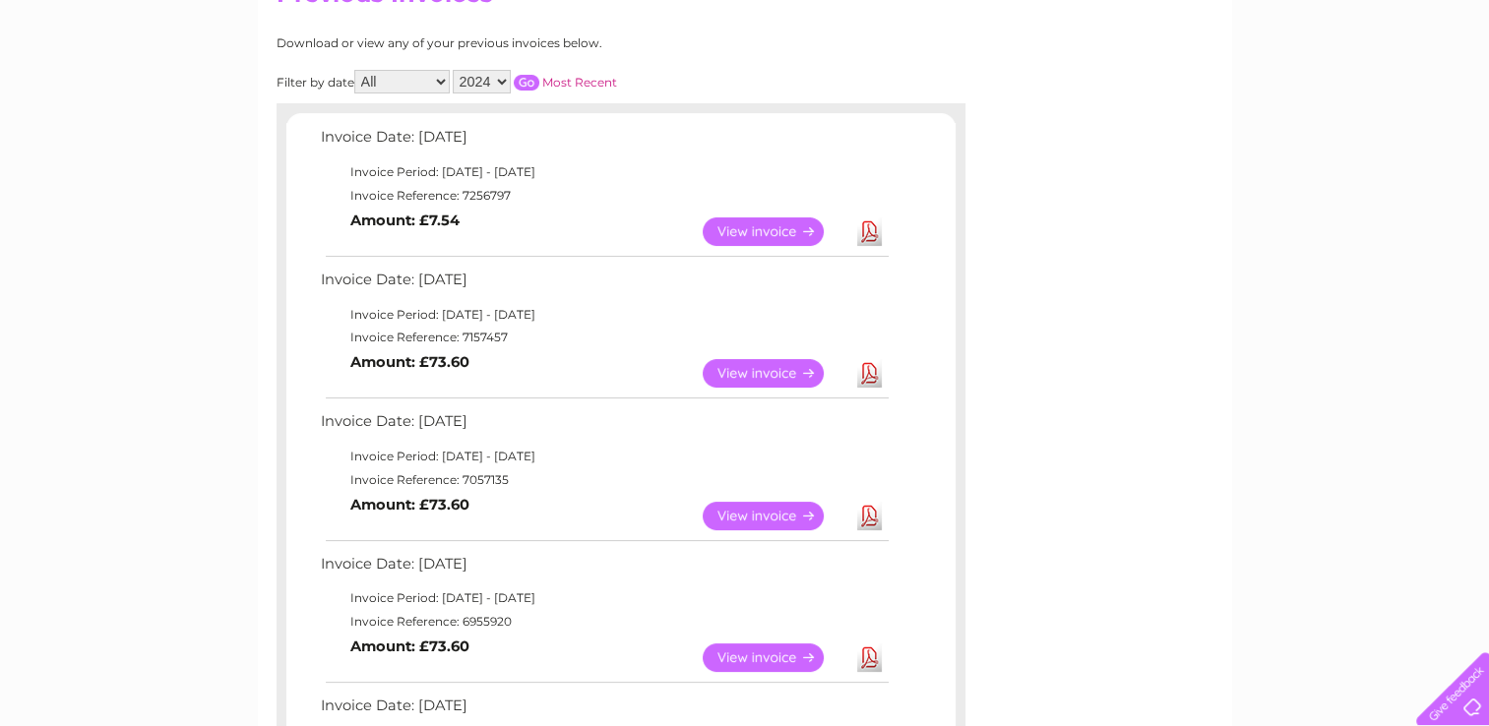
click at [798, 657] on link "View" at bounding box center [775, 657] width 145 height 29
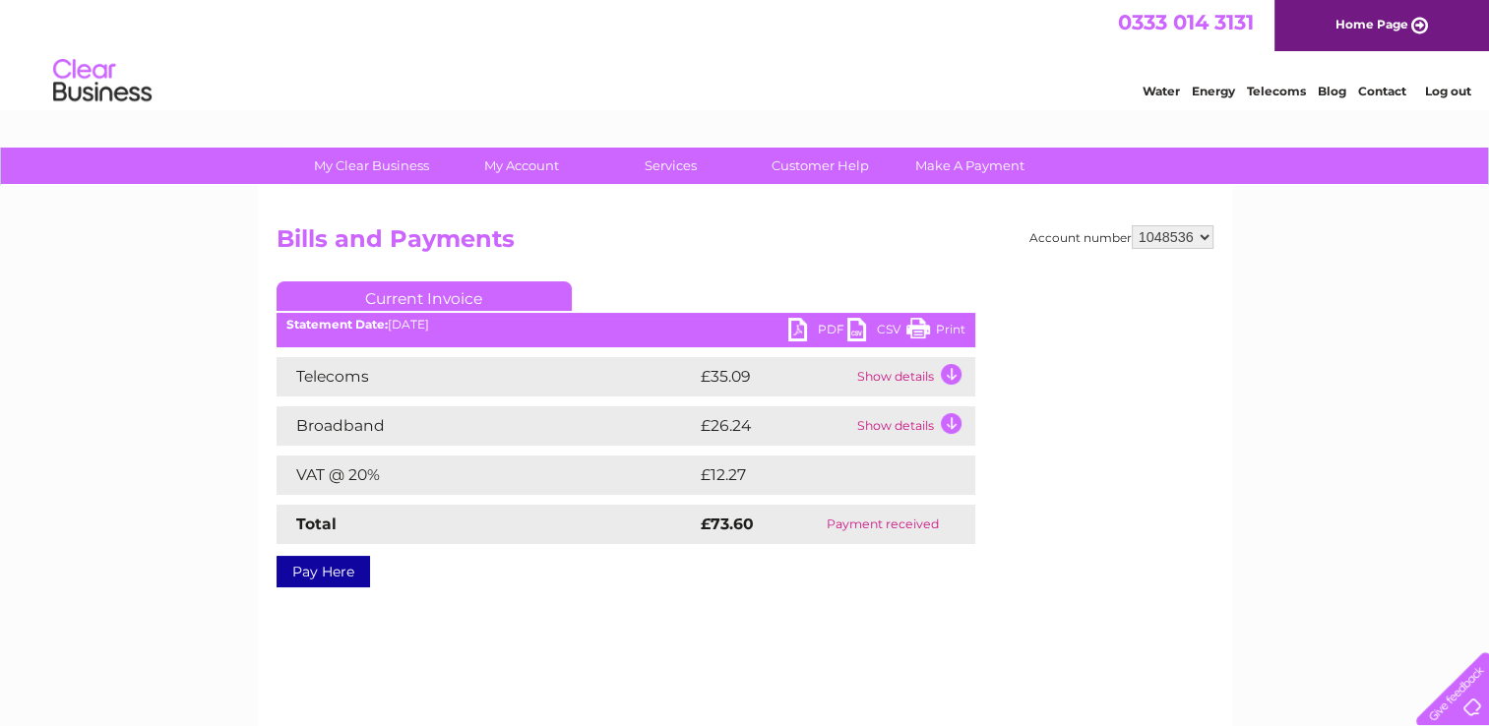
click at [935, 338] on link "Print" at bounding box center [935, 332] width 59 height 29
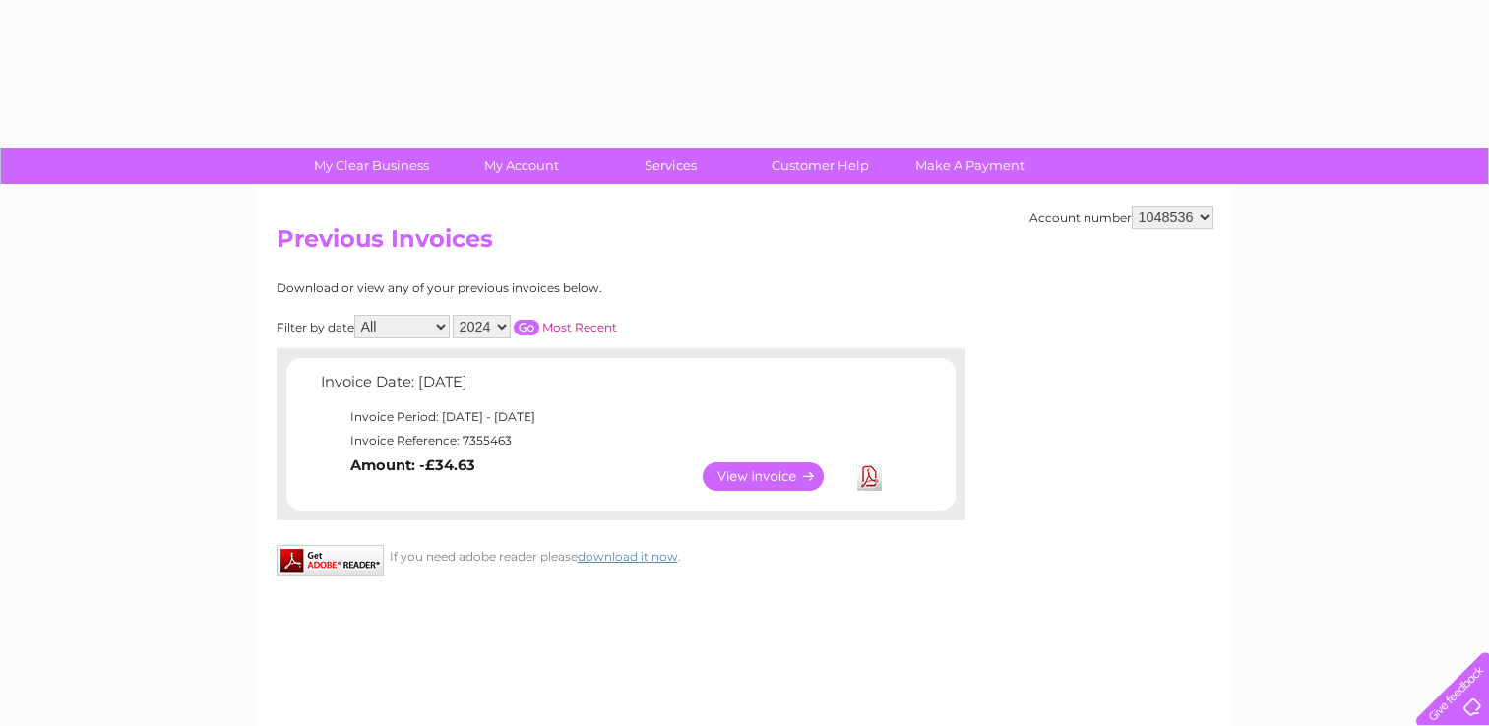
select select "2024"
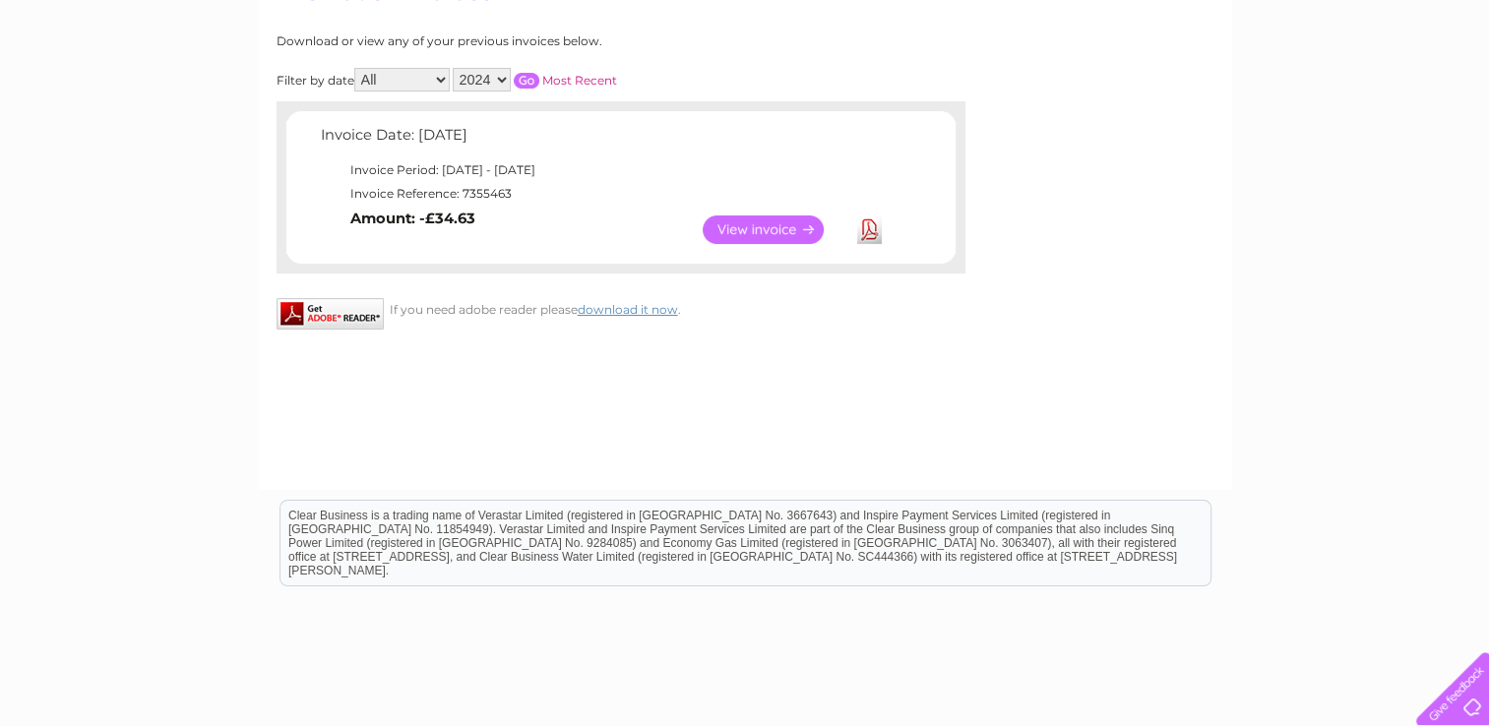
click at [528, 81] on input "button" at bounding box center [527, 81] width 26 height 16
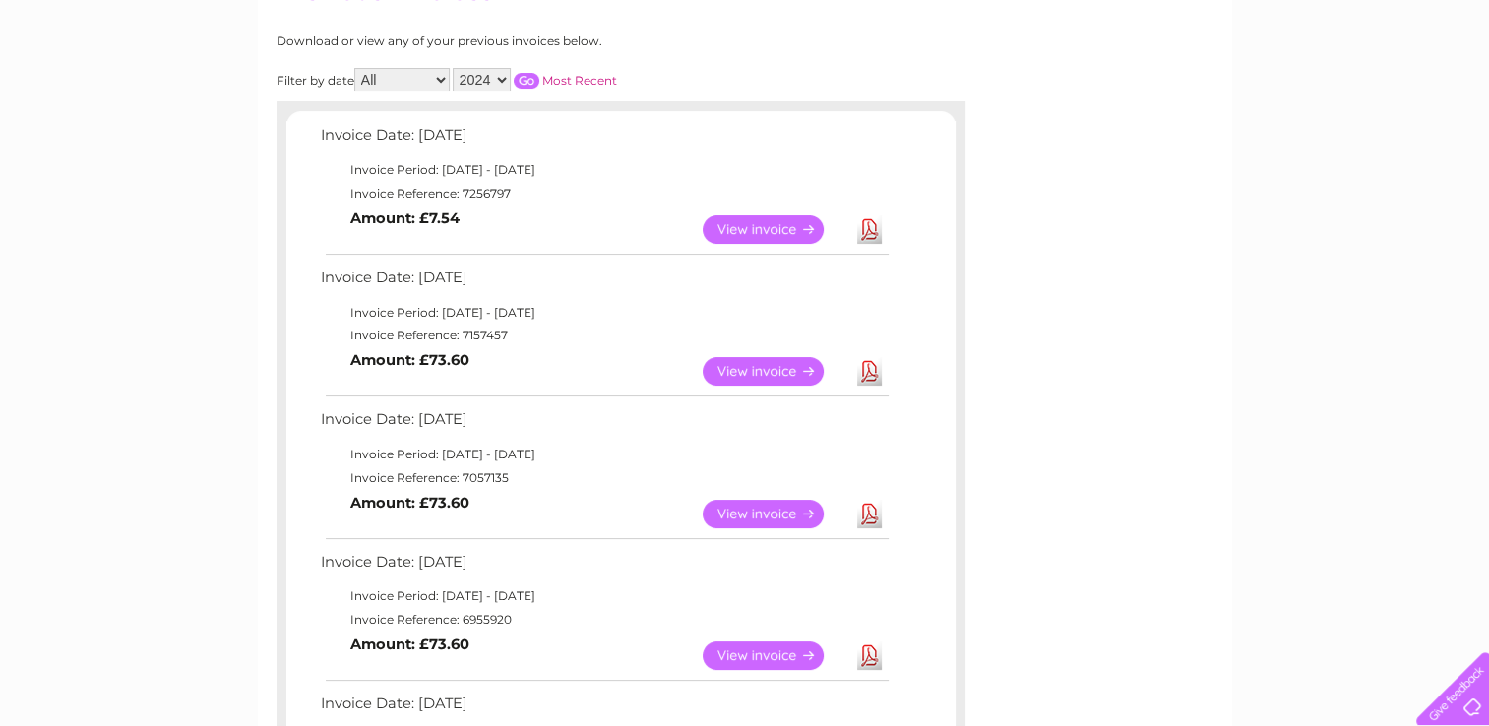
click at [762, 524] on link "View" at bounding box center [775, 514] width 145 height 29
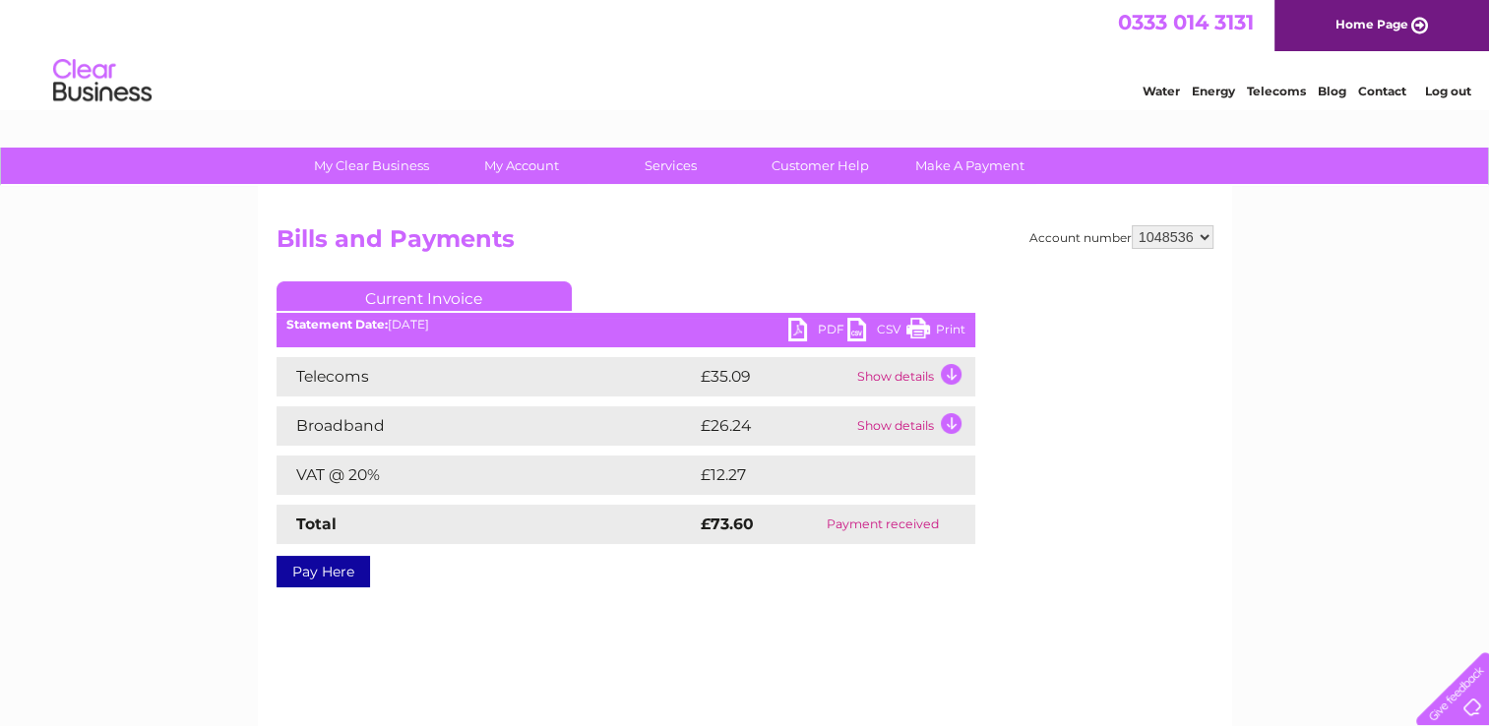
click at [929, 335] on link "Print" at bounding box center [935, 332] width 59 height 29
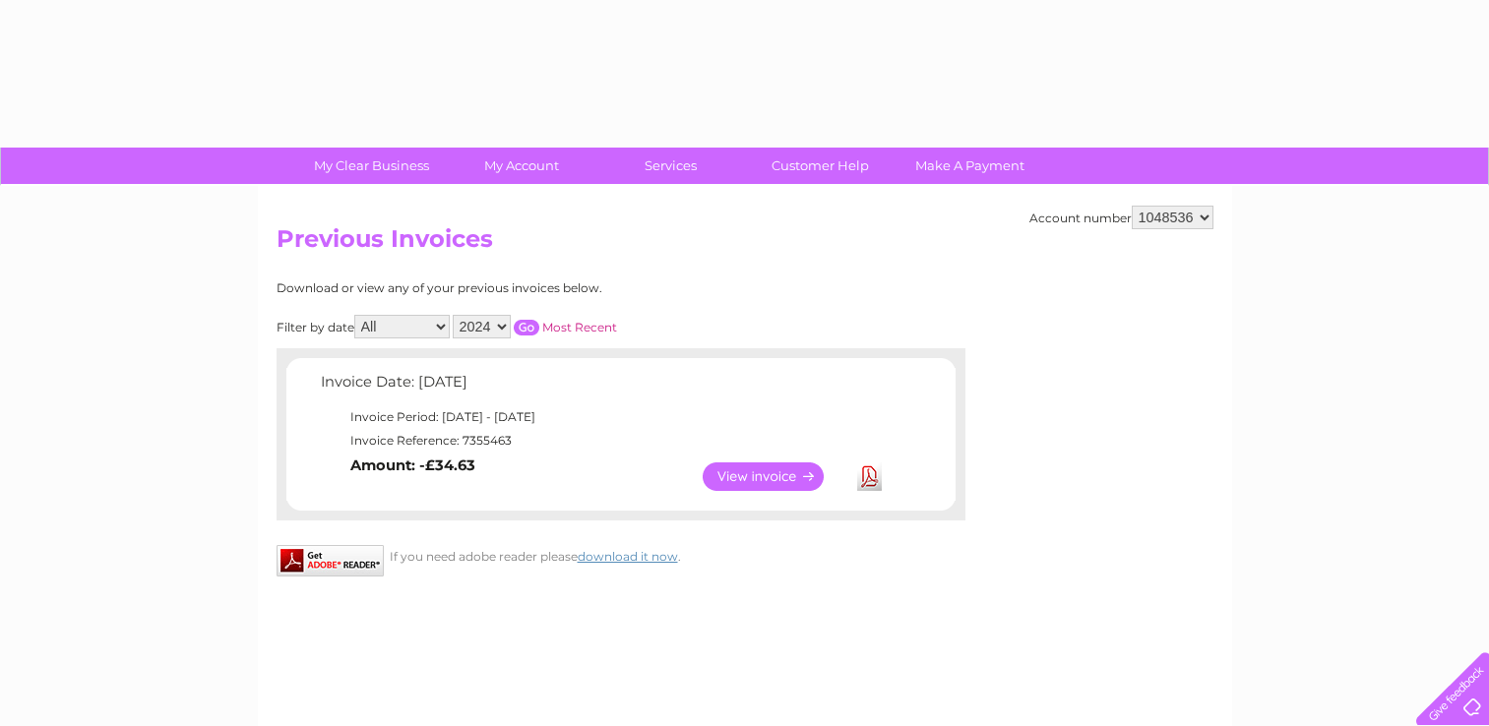
select select "2024"
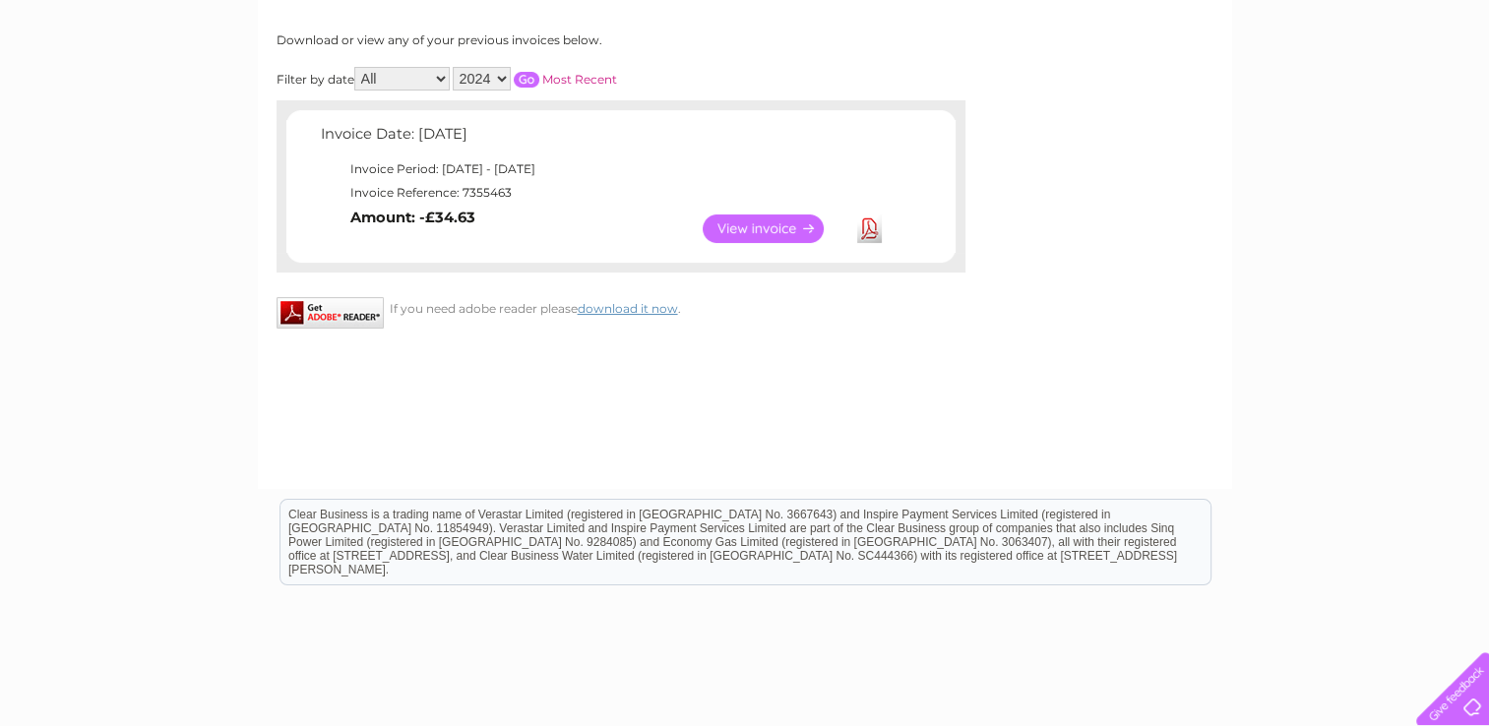
click at [533, 74] on input "button" at bounding box center [527, 80] width 26 height 16
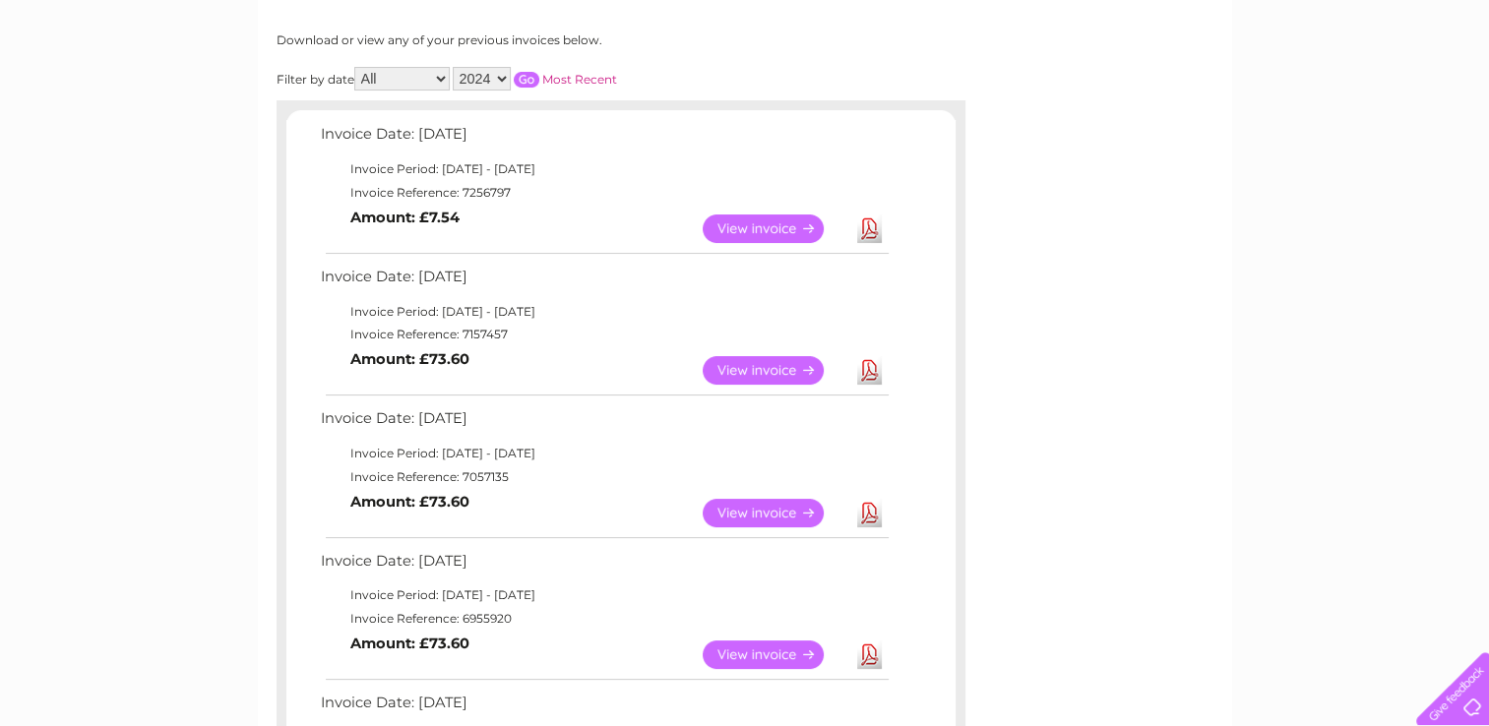
click at [769, 368] on link "View" at bounding box center [775, 370] width 145 height 29
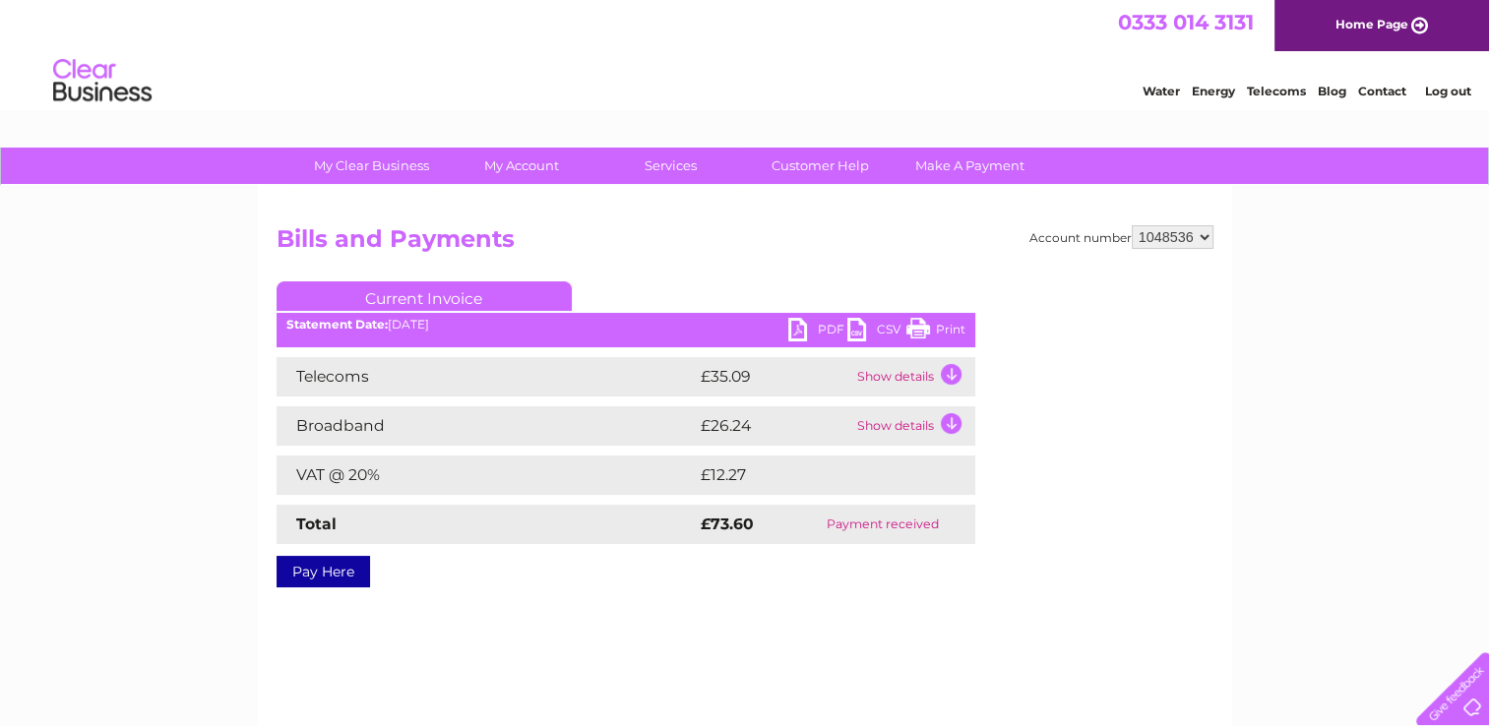
click at [917, 329] on link "Print" at bounding box center [935, 332] width 59 height 29
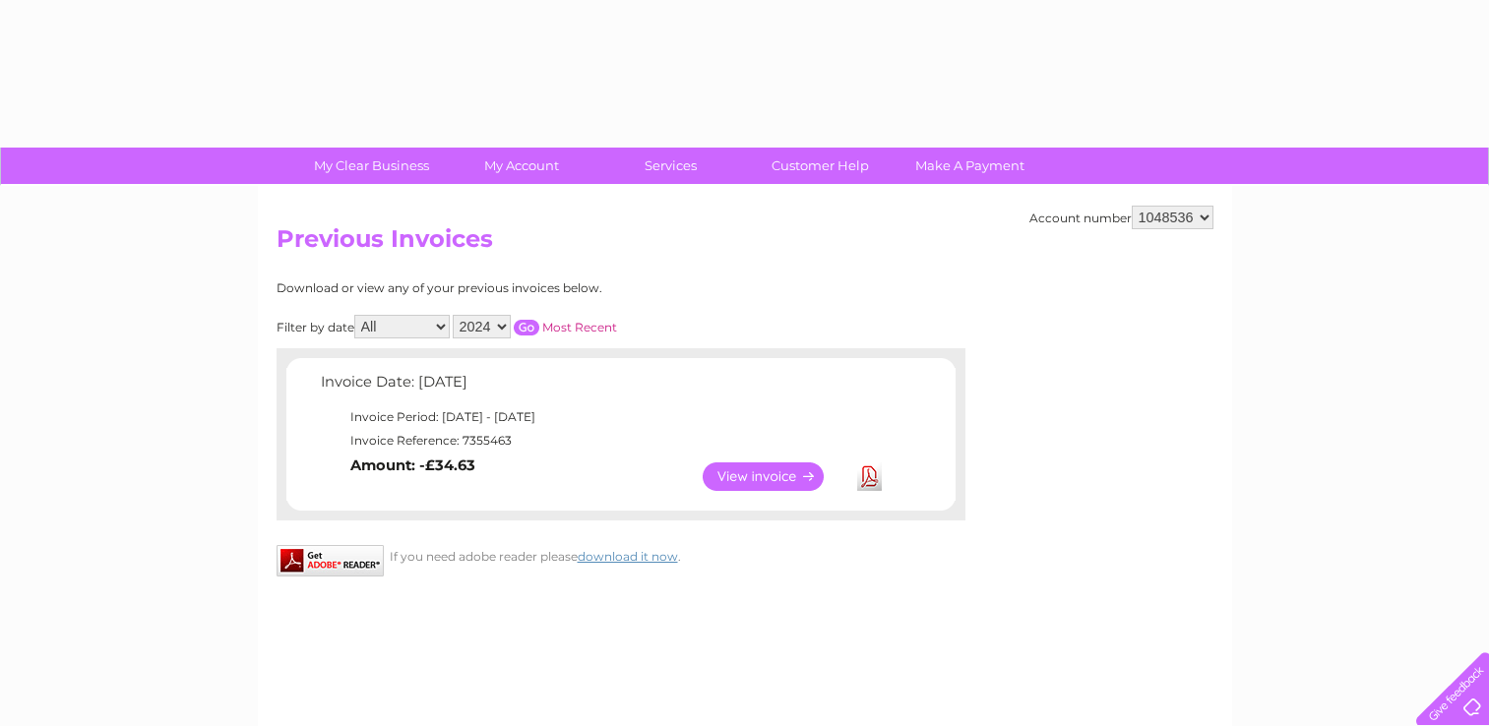
select select "2024"
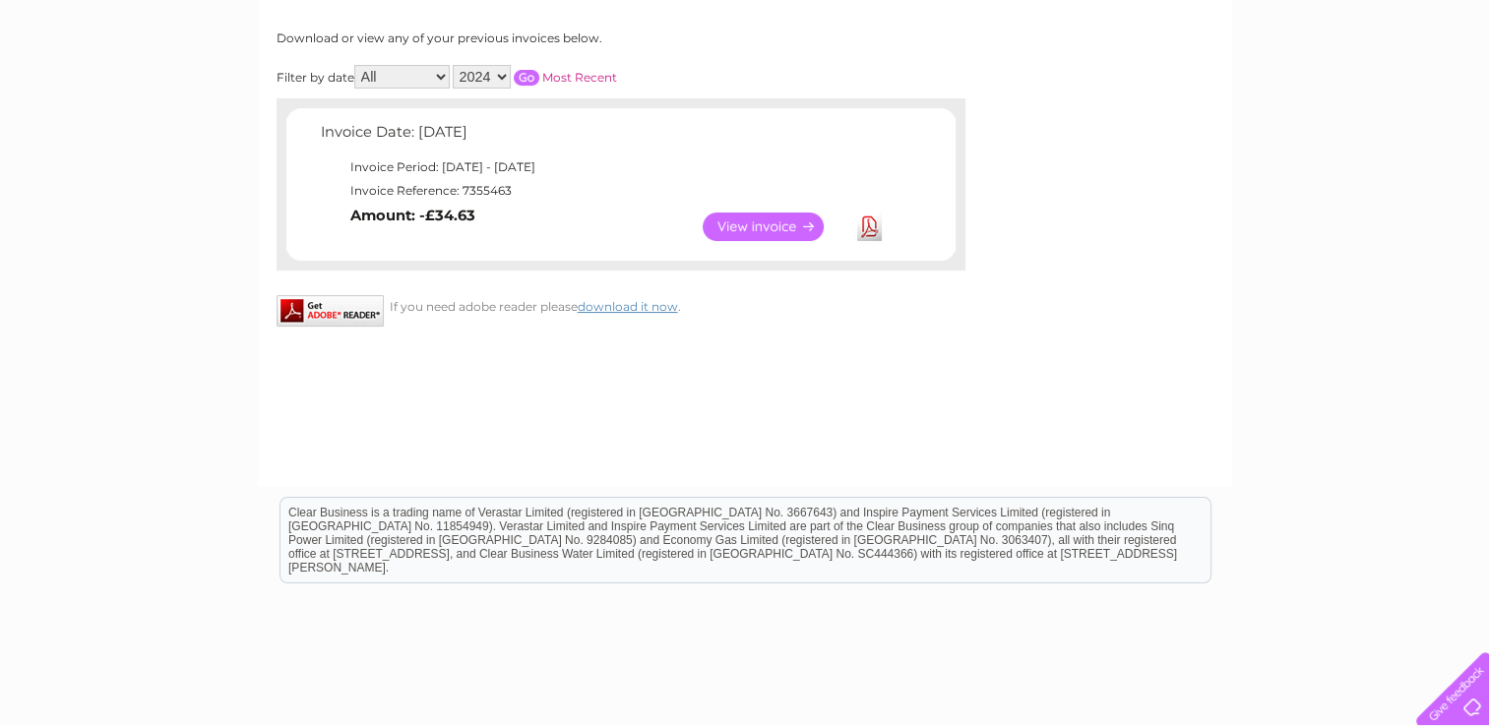
click at [515, 73] on input "button" at bounding box center [527, 78] width 26 height 16
click at [526, 75] on input "button" at bounding box center [527, 78] width 26 height 16
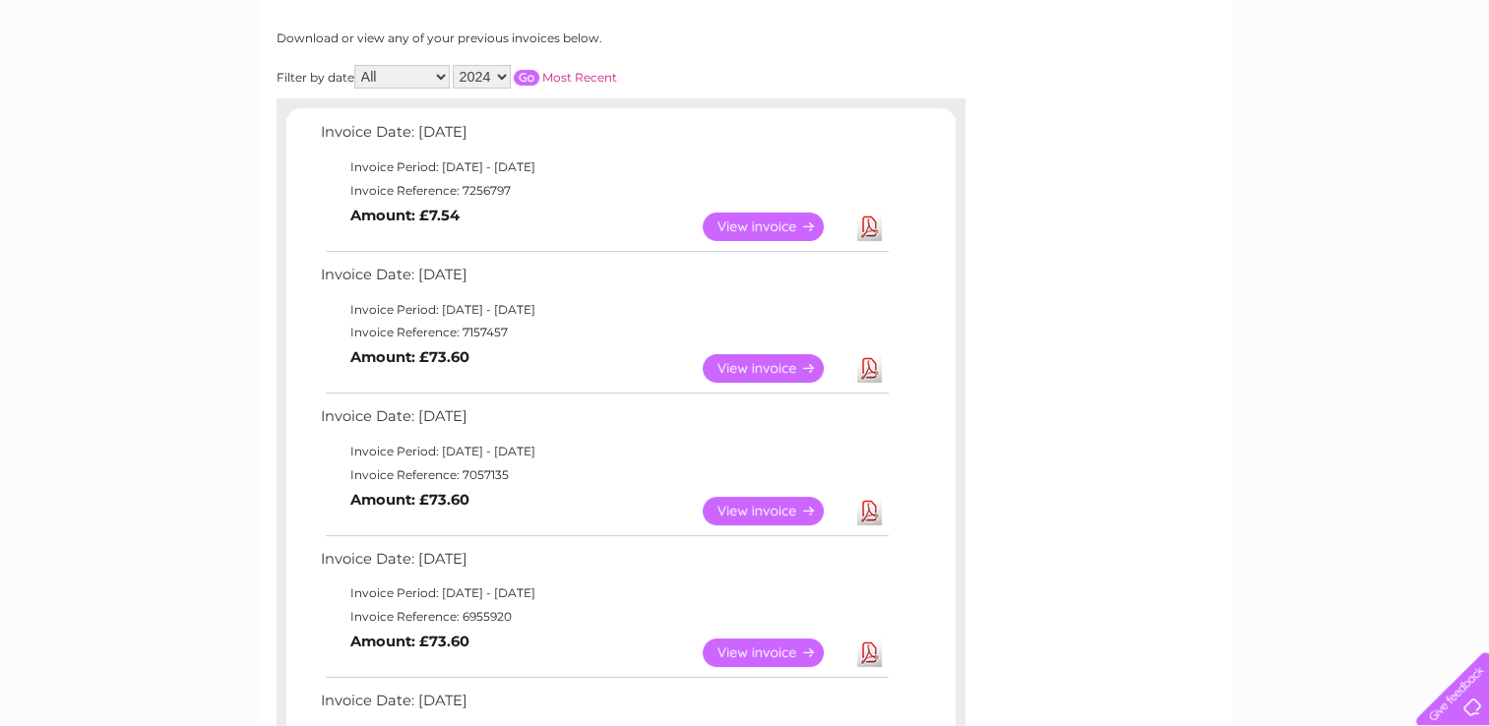
click at [797, 229] on link "View" at bounding box center [775, 227] width 145 height 29
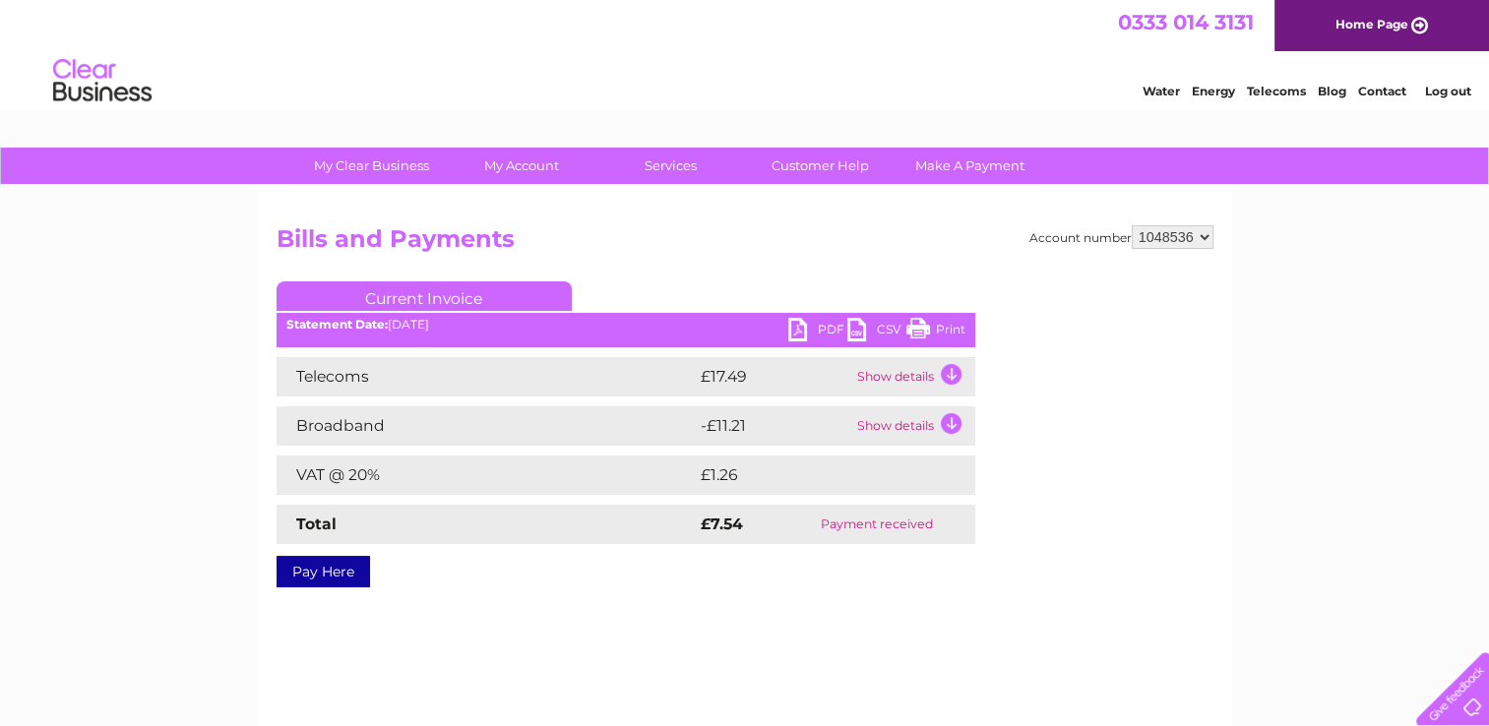
click at [945, 373] on td "Show details" at bounding box center [913, 376] width 123 height 39
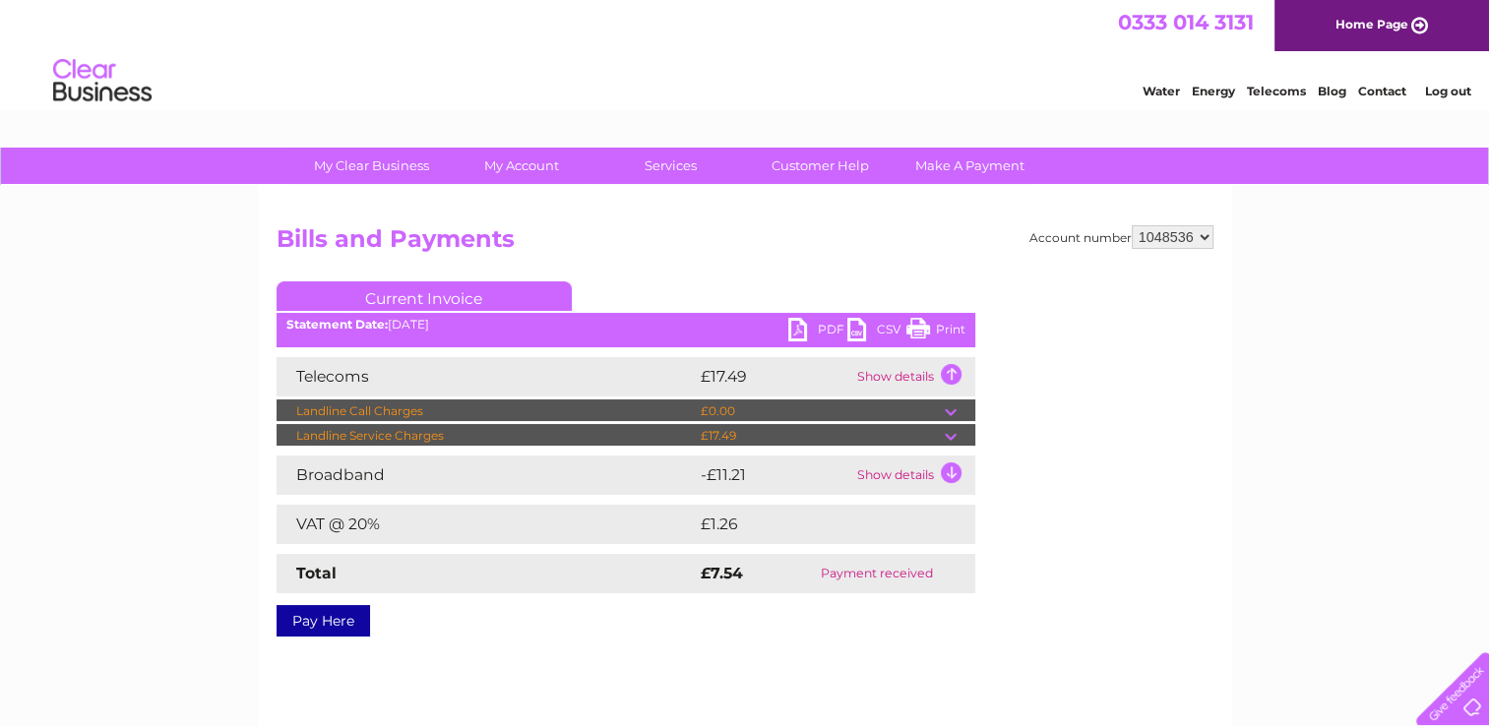
click at [949, 474] on td "Show details" at bounding box center [913, 475] width 123 height 39
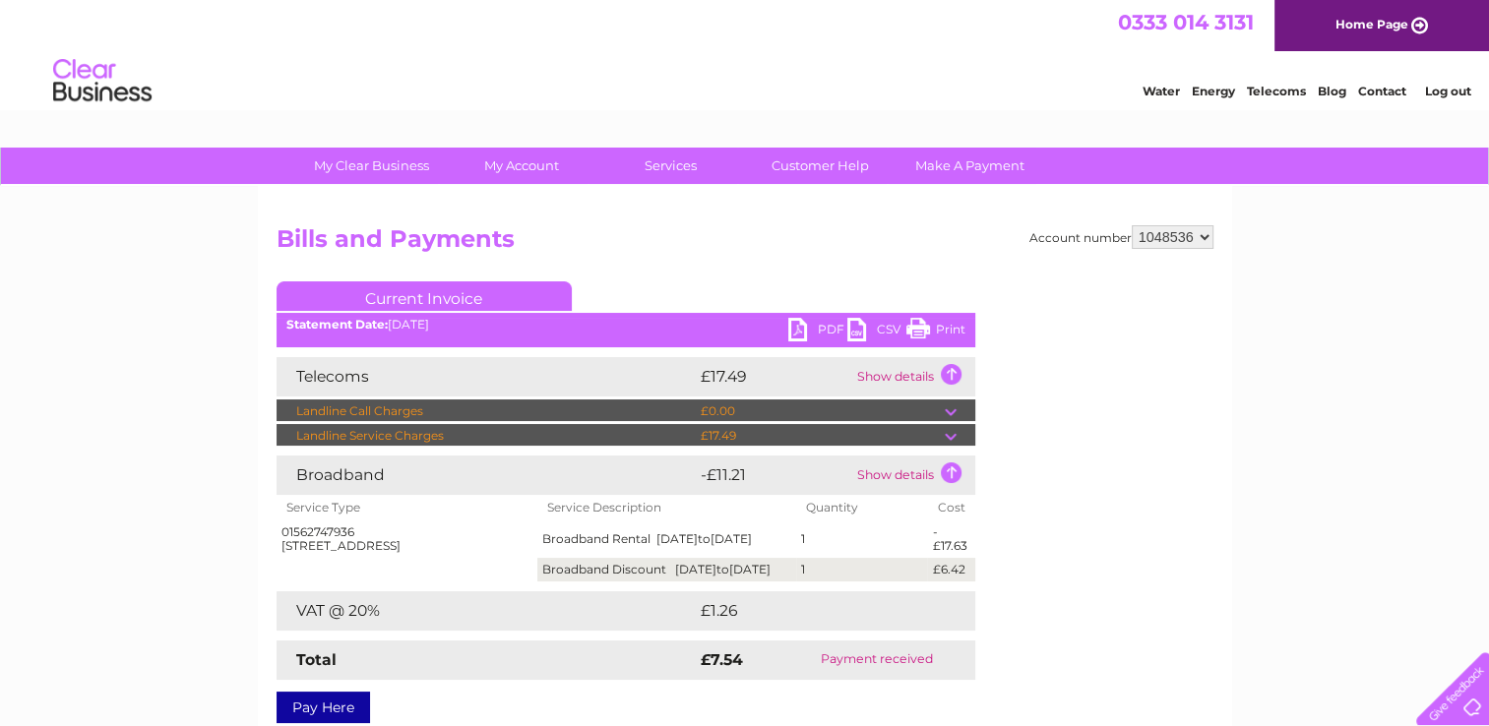
click at [948, 326] on link "Print" at bounding box center [935, 332] width 59 height 29
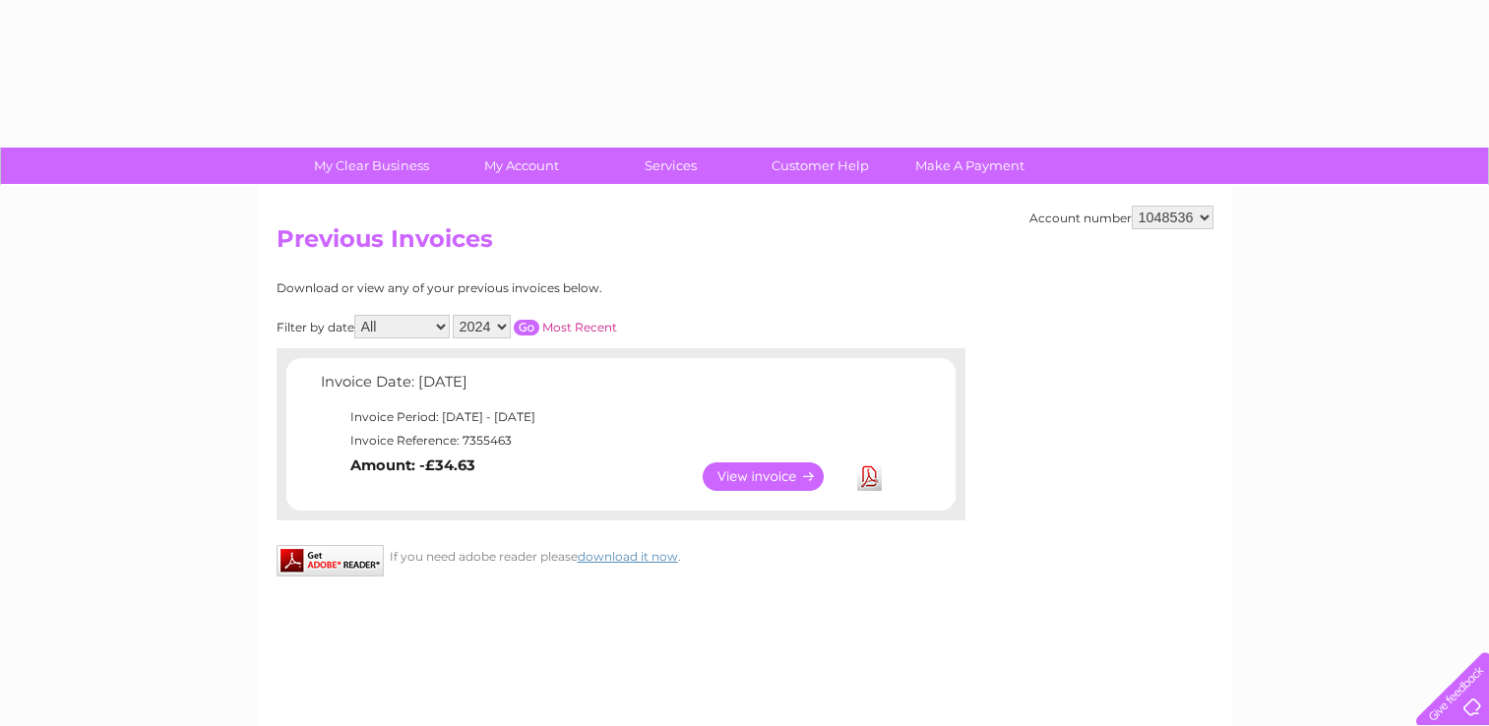
select select "2024"
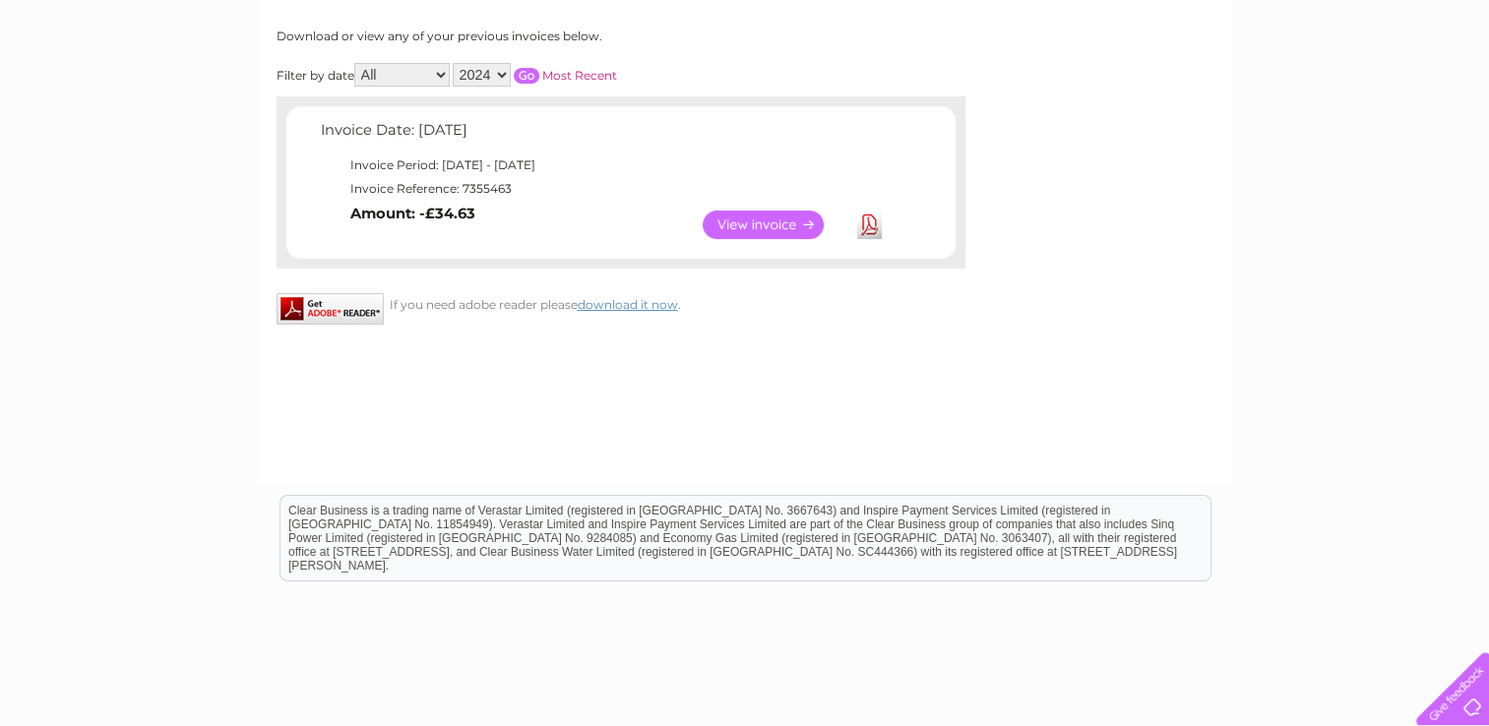
click at [764, 221] on link "View" at bounding box center [775, 225] width 145 height 29
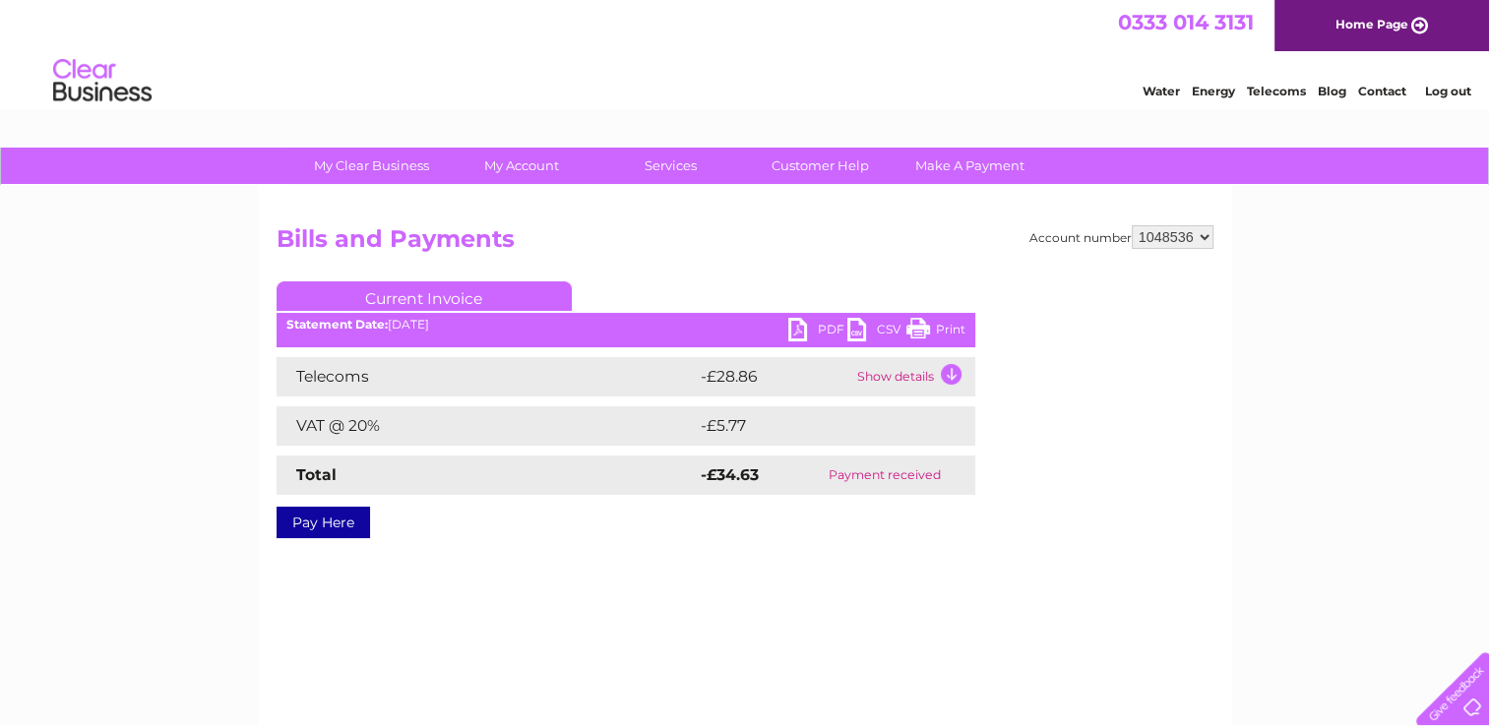
click at [952, 376] on td "Show details" at bounding box center [913, 376] width 123 height 39
